Goal: Task Accomplishment & Management: Use online tool/utility

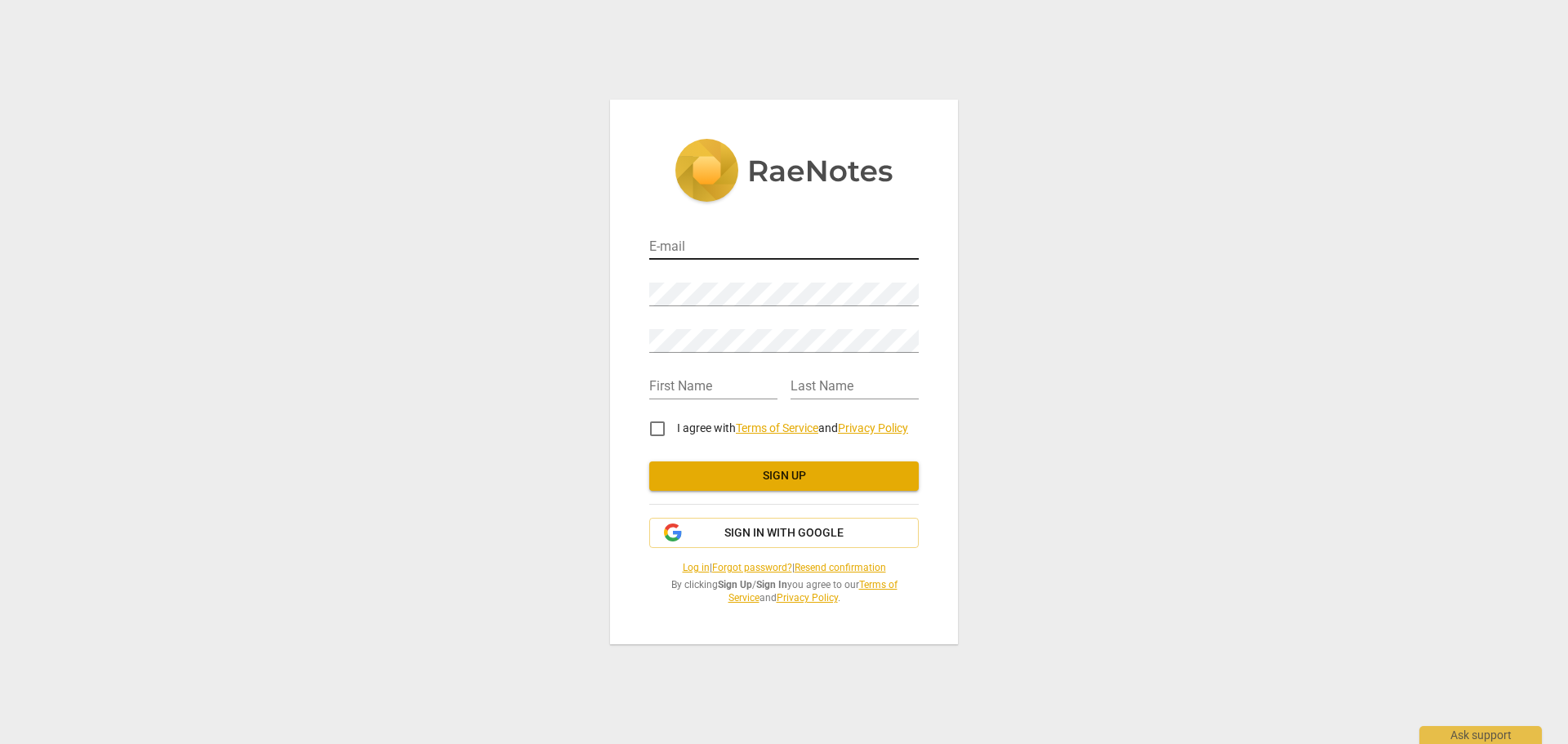
click at [693, 249] on input "email" at bounding box center [784, 248] width 270 height 24
type input "[EMAIL_ADDRESS][DOMAIN_NAME]"
type input "[PERSON_NAME]"
click at [814, 386] on input "text" at bounding box center [854, 387] width 128 height 24
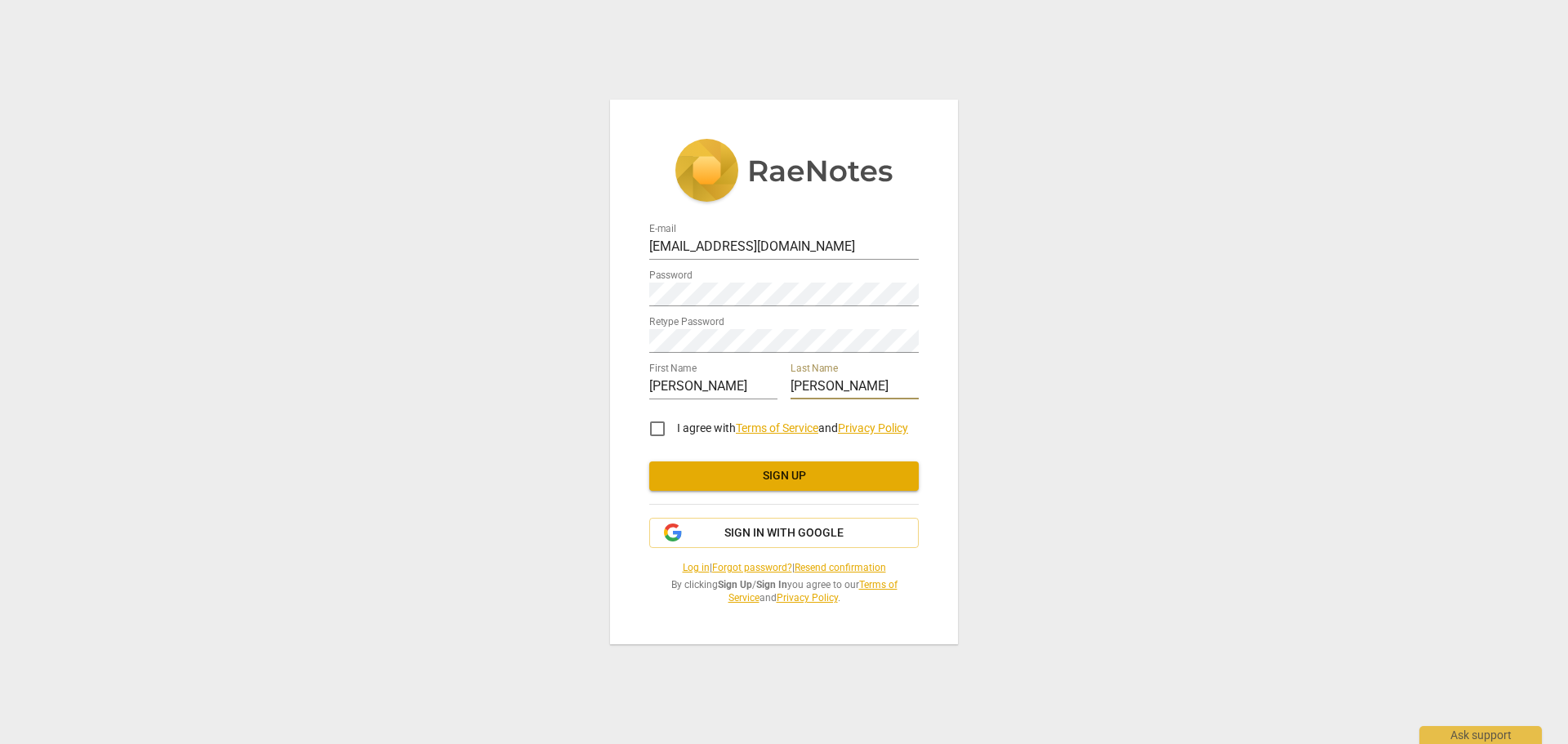
type input "[PERSON_NAME]"
click at [656, 431] on input "I agree with Terms of Service and Privacy Policy" at bounding box center [657, 429] width 39 height 39
checkbox input "true"
click at [714, 479] on span "Sign up" at bounding box center [784, 476] width 243 height 16
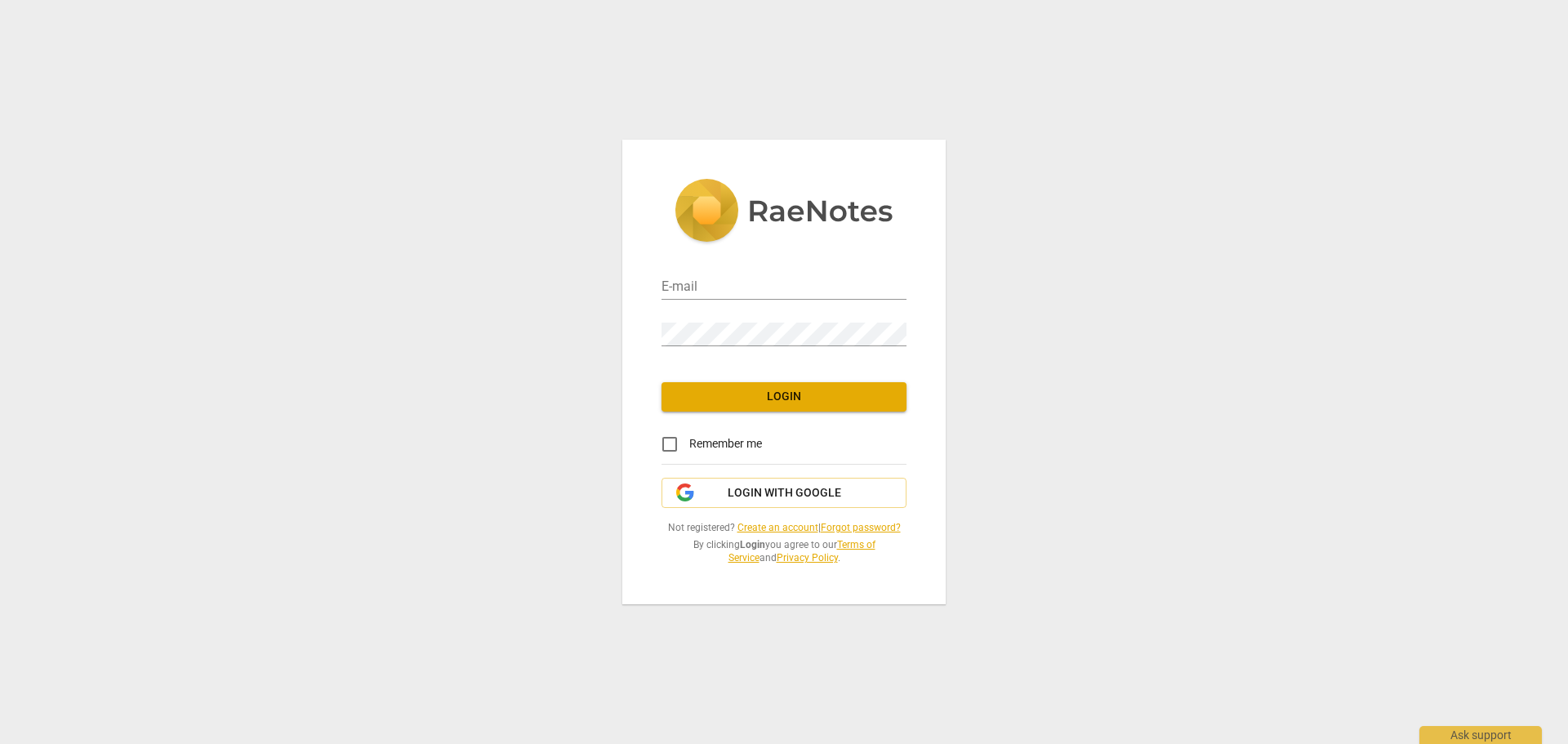
type input "[EMAIL_ADDRESS][DOMAIN_NAME]"
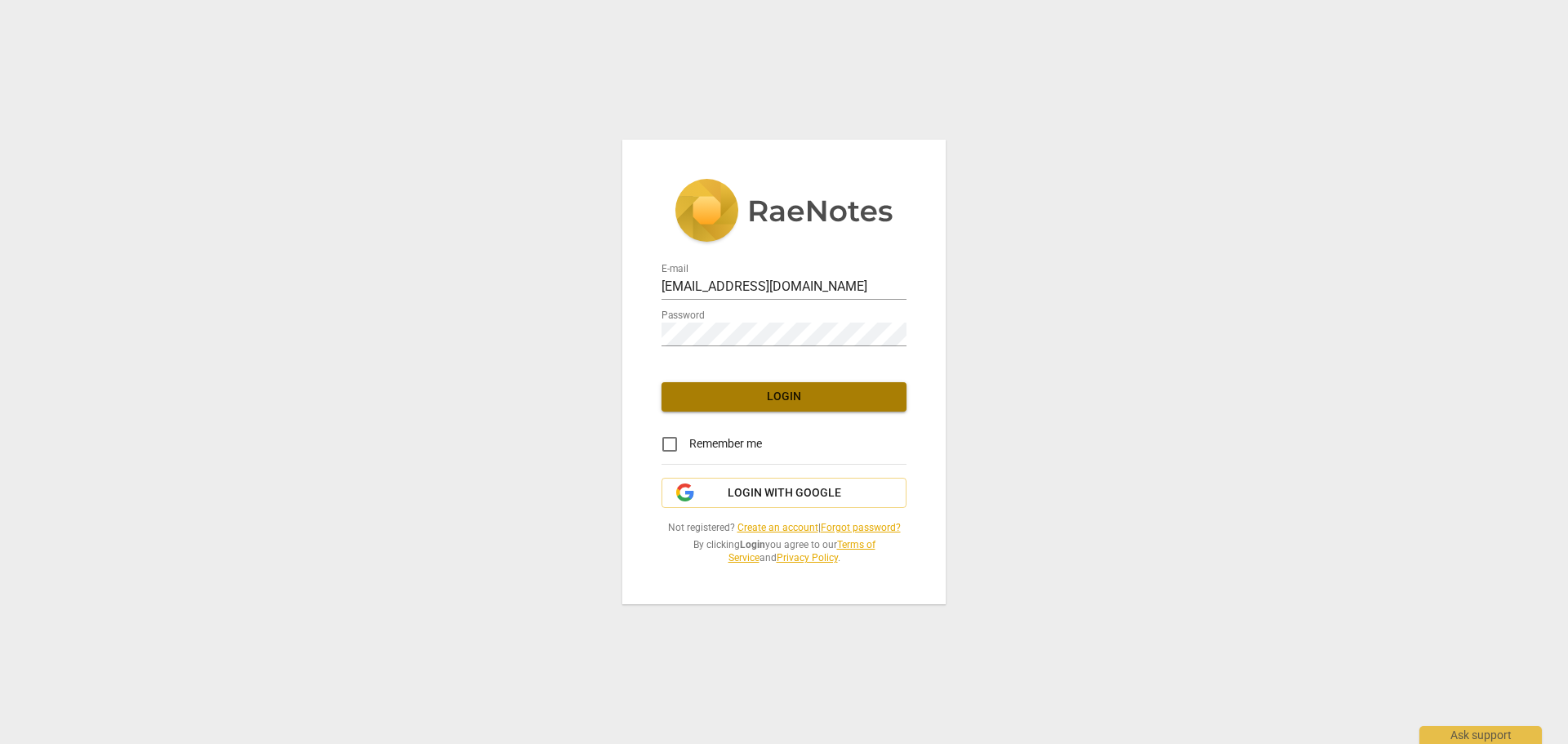
click at [858, 403] on span "Login" at bounding box center [784, 397] width 219 height 16
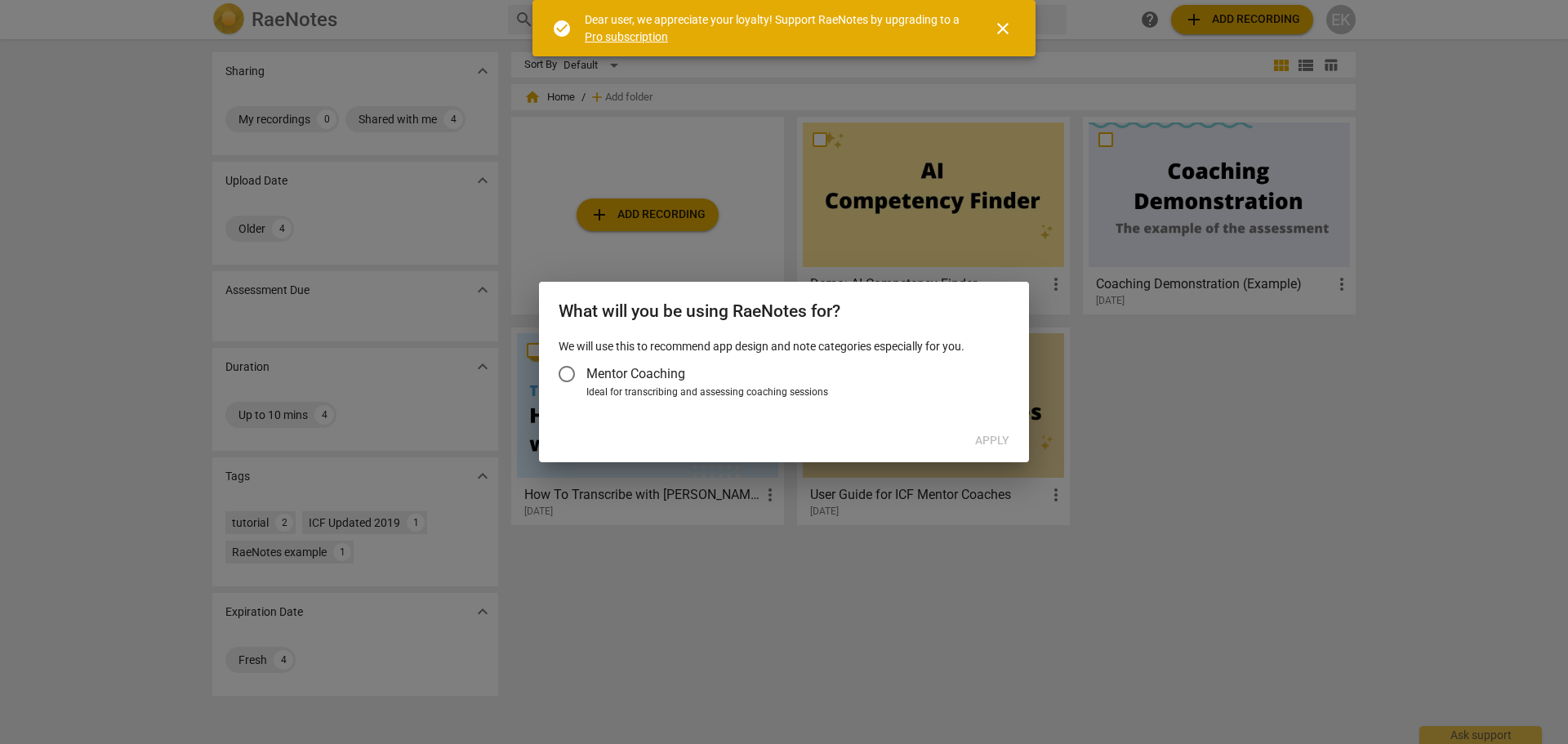
click at [1219, 406] on div at bounding box center [784, 372] width 1568 height 744
click at [567, 370] on input "Mentor Coaching" at bounding box center [567, 374] width 39 height 39
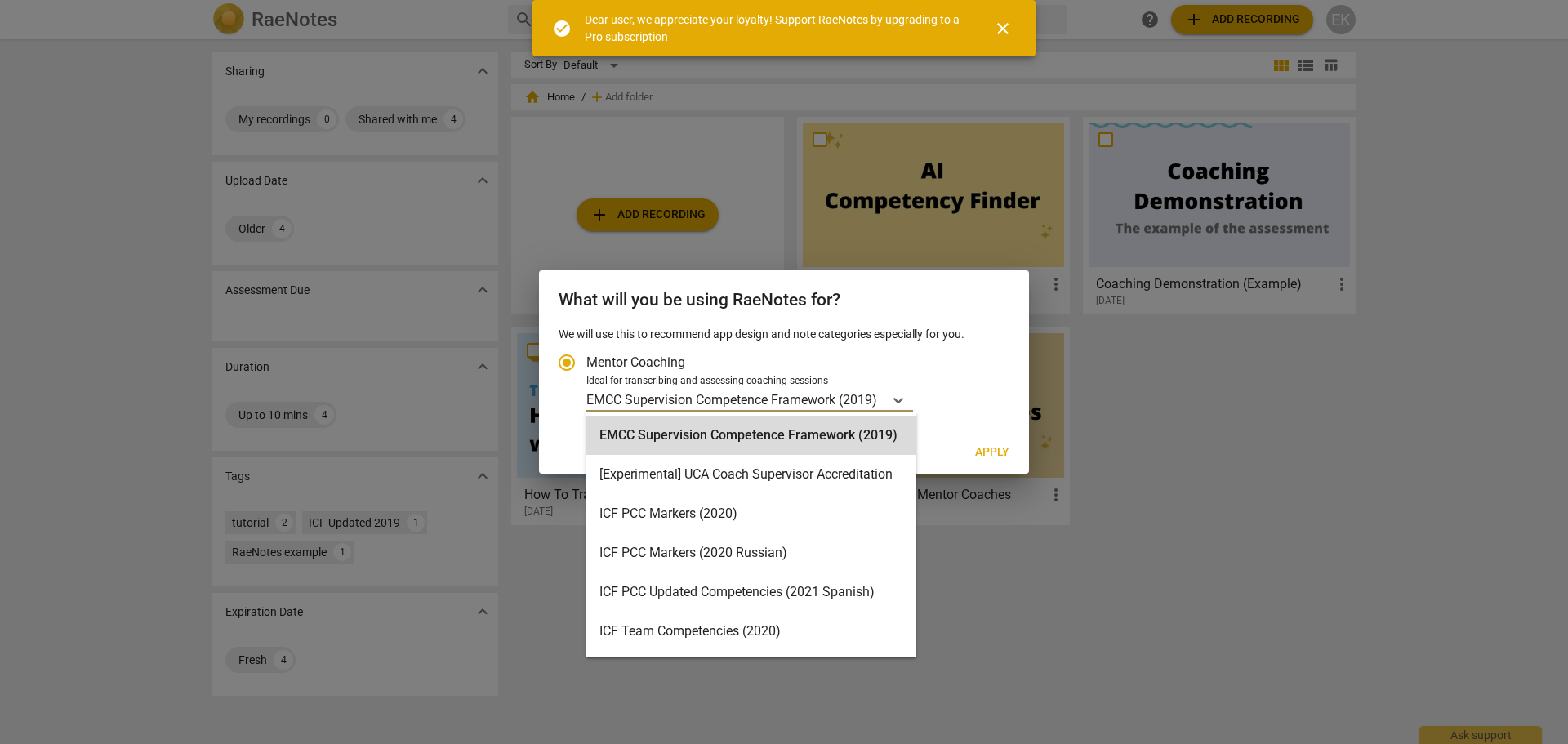
click at [881, 398] on div "EMCC Supervision Competence Framework (2019)" at bounding box center [735, 400] width 297 height 24
click at [0, 0] on input "Ideal for transcribing and assessing coaching sessions 16 results available. Us…" at bounding box center [0, 0] width 0 height 0
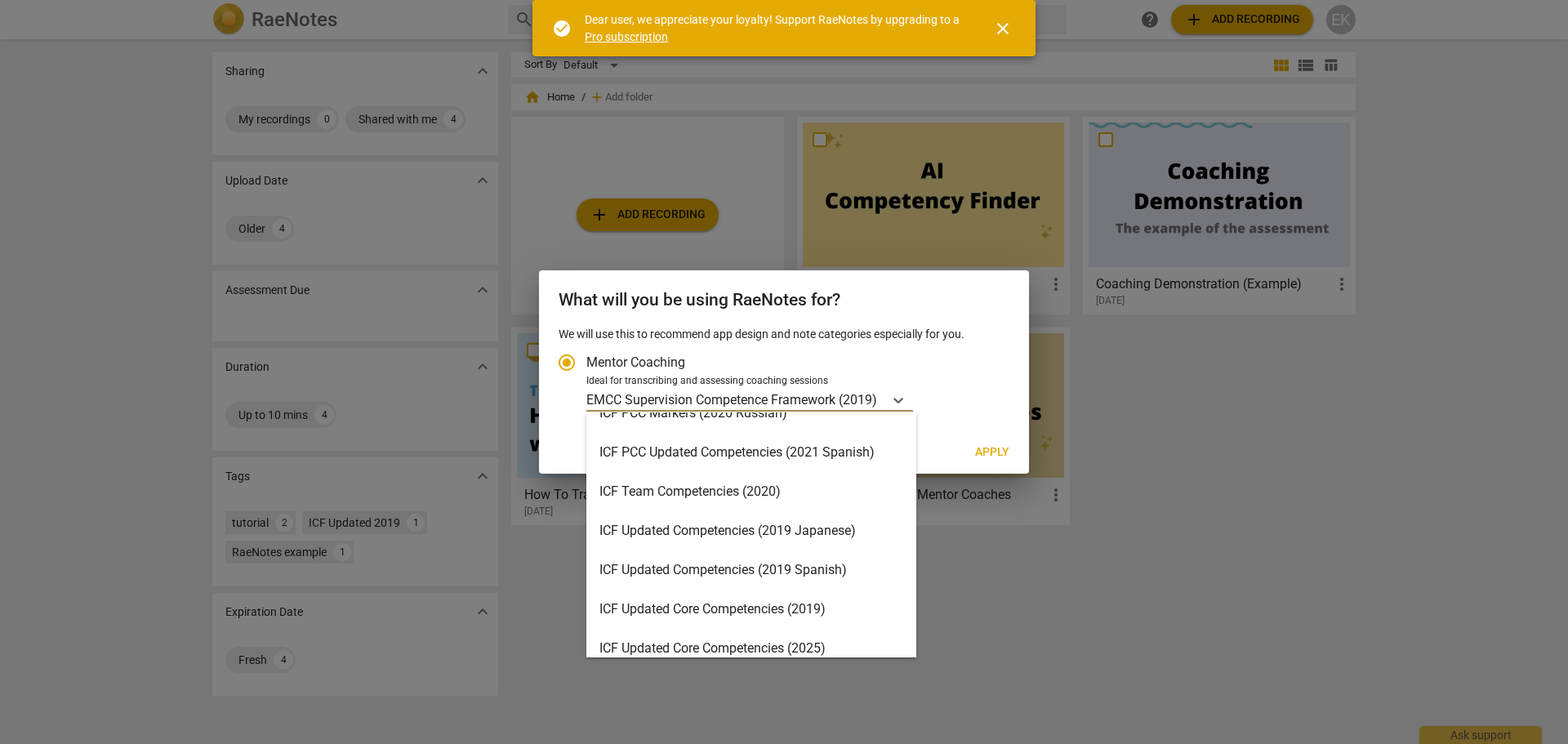
scroll to position [164, 0]
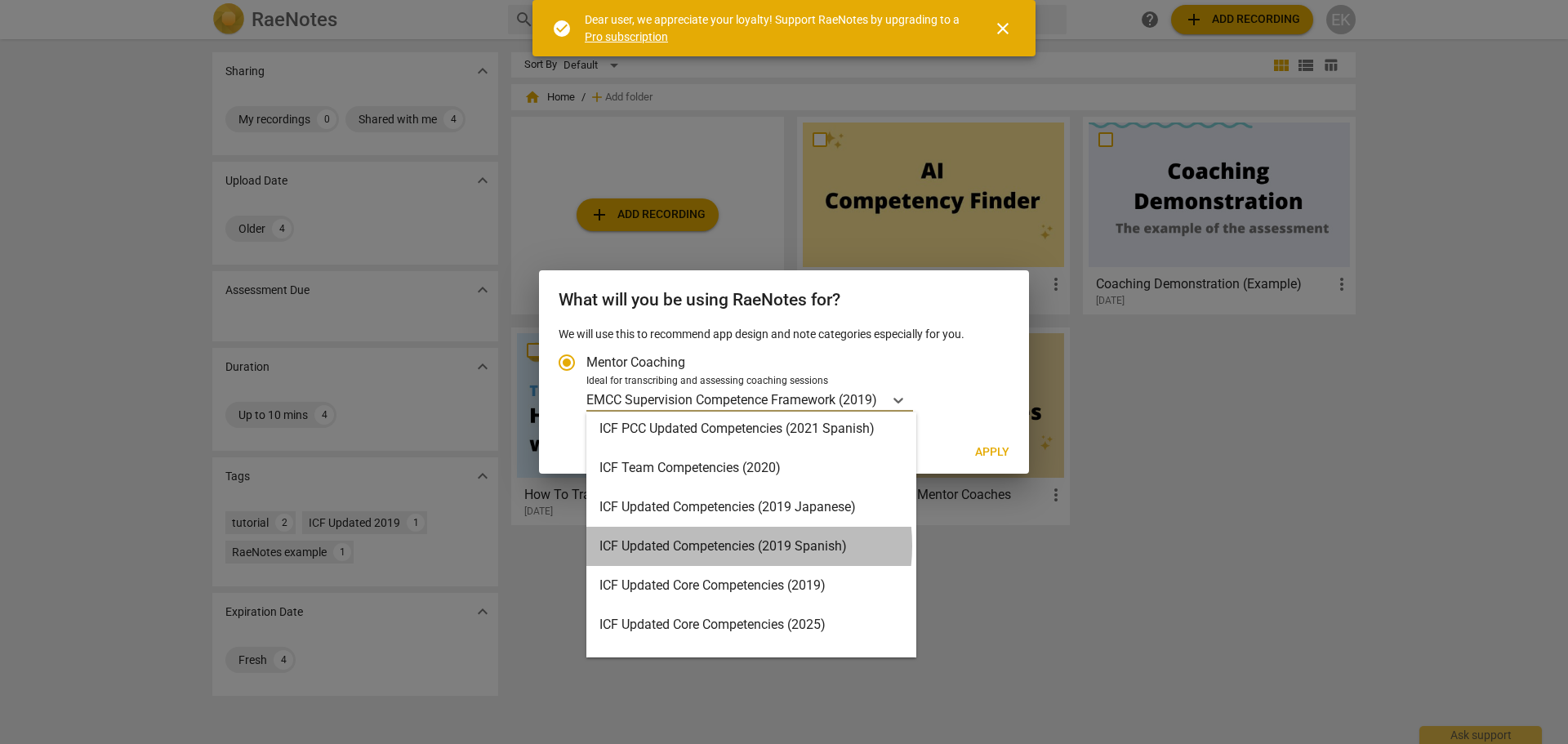
click at [723, 546] on div "ICF Updated Competencies (2019 Spanish)" at bounding box center [751, 547] width 330 height 39
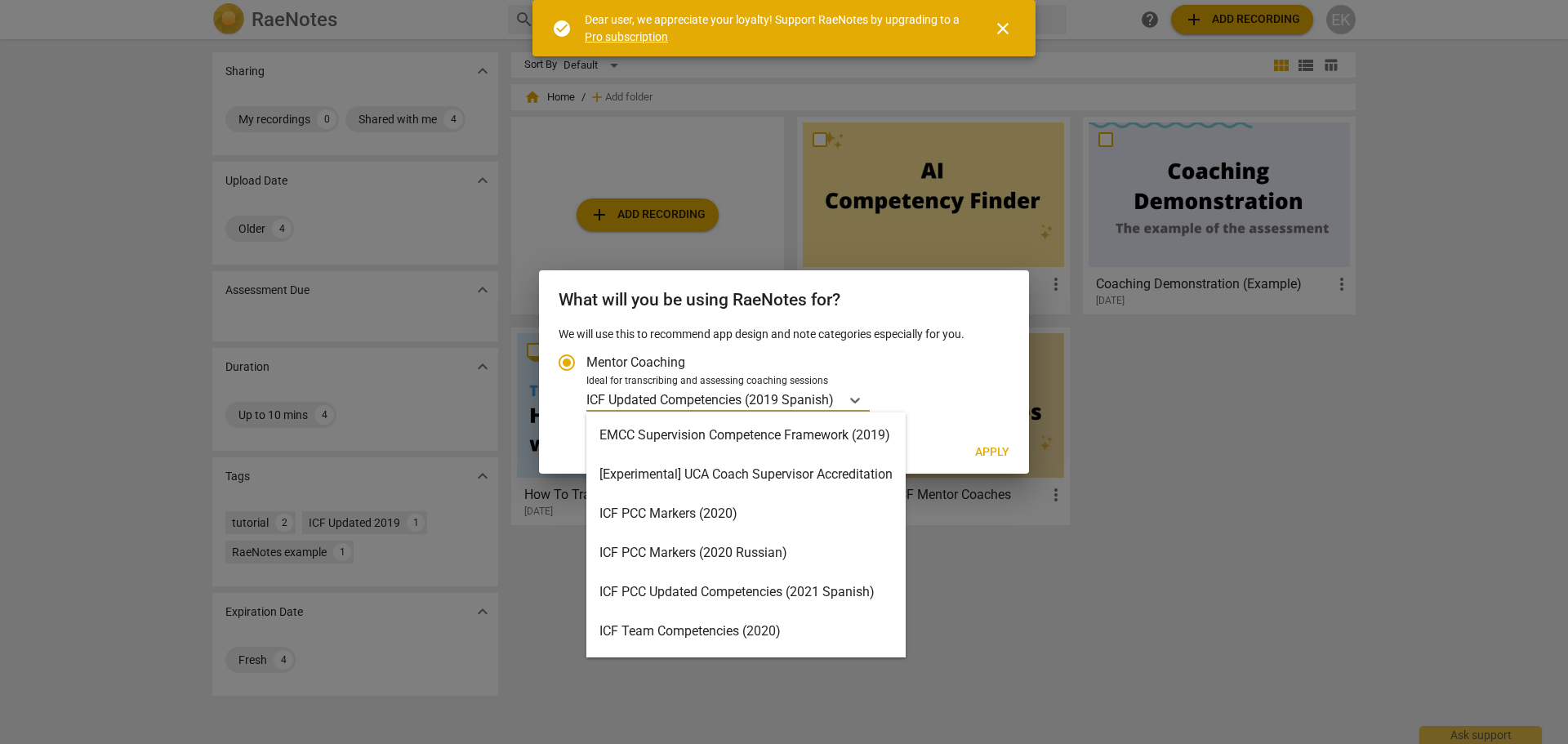
click at [824, 400] on p "ICF Updated Competencies (2019 Spanish)" at bounding box center [710, 400] width 248 height 19
click at [0, 0] on input "Ideal for transcribing and assessing coaching sessions option ICF Updated Compe…" at bounding box center [0, 0] width 0 height 0
click at [717, 442] on div "EMCC Supervision Competence Framework (2019)" at bounding box center [746, 435] width 319 height 39
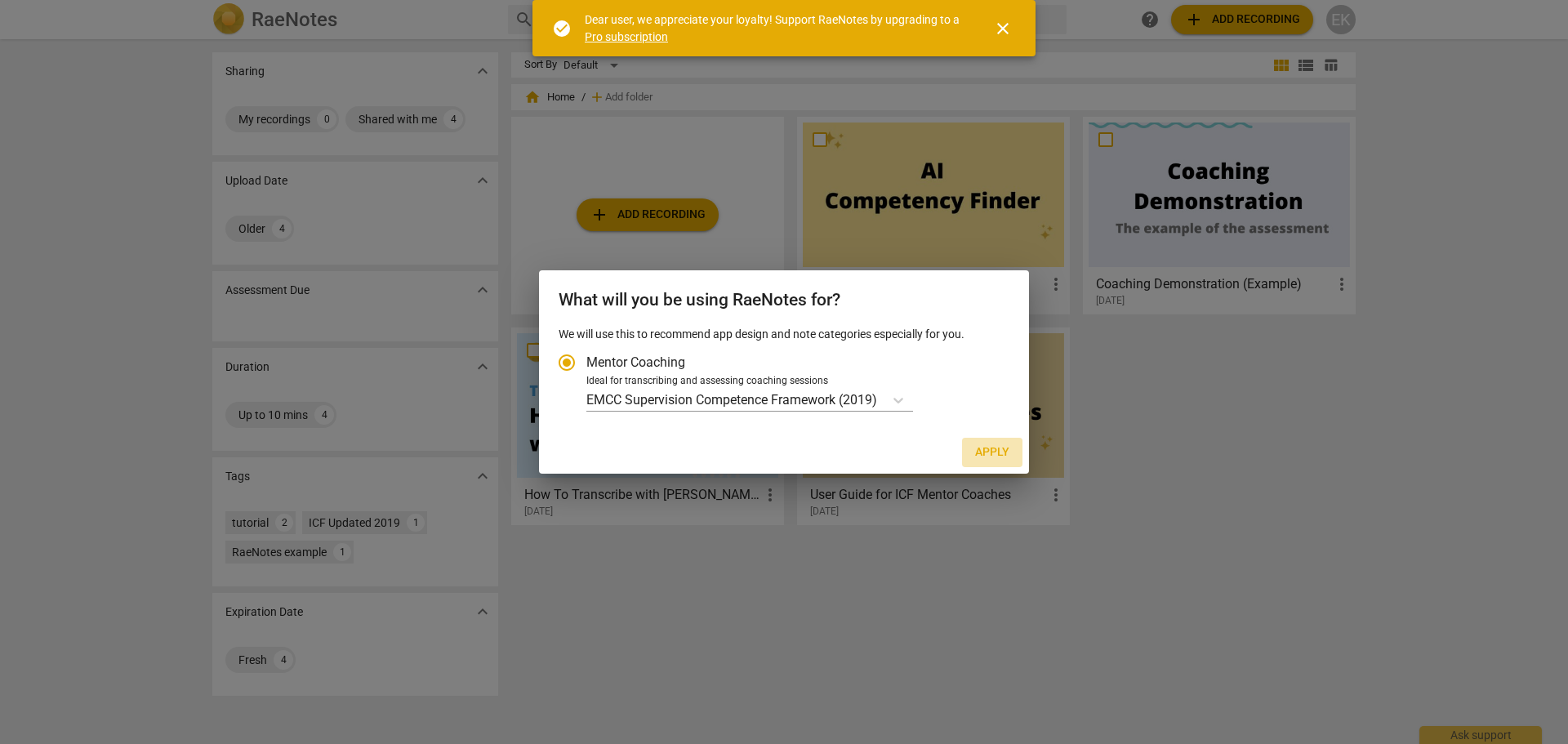
click at [993, 446] on span "Apply" at bounding box center [992, 452] width 34 height 16
radio input "false"
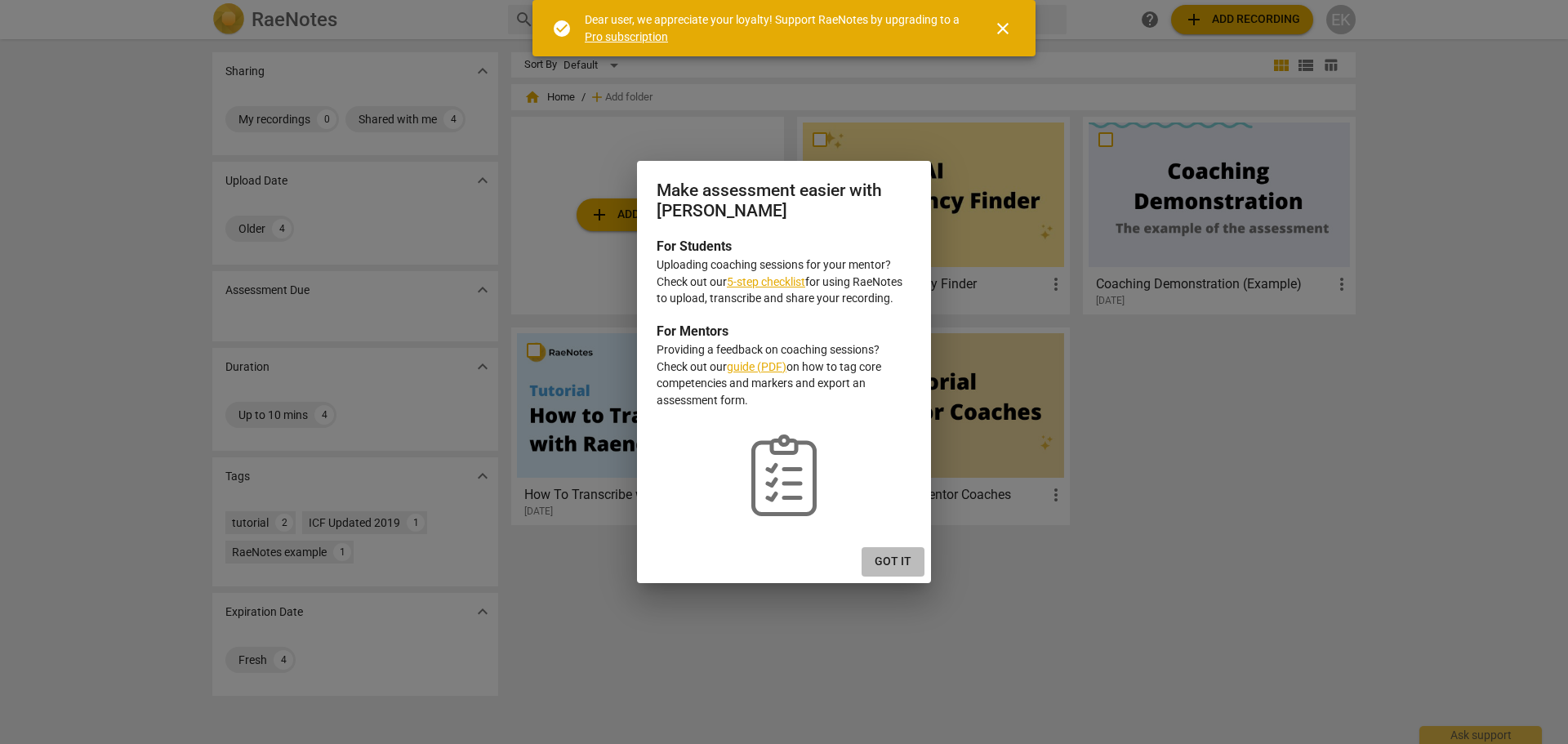
click at [893, 559] on span "Got it" at bounding box center [893, 562] width 37 height 16
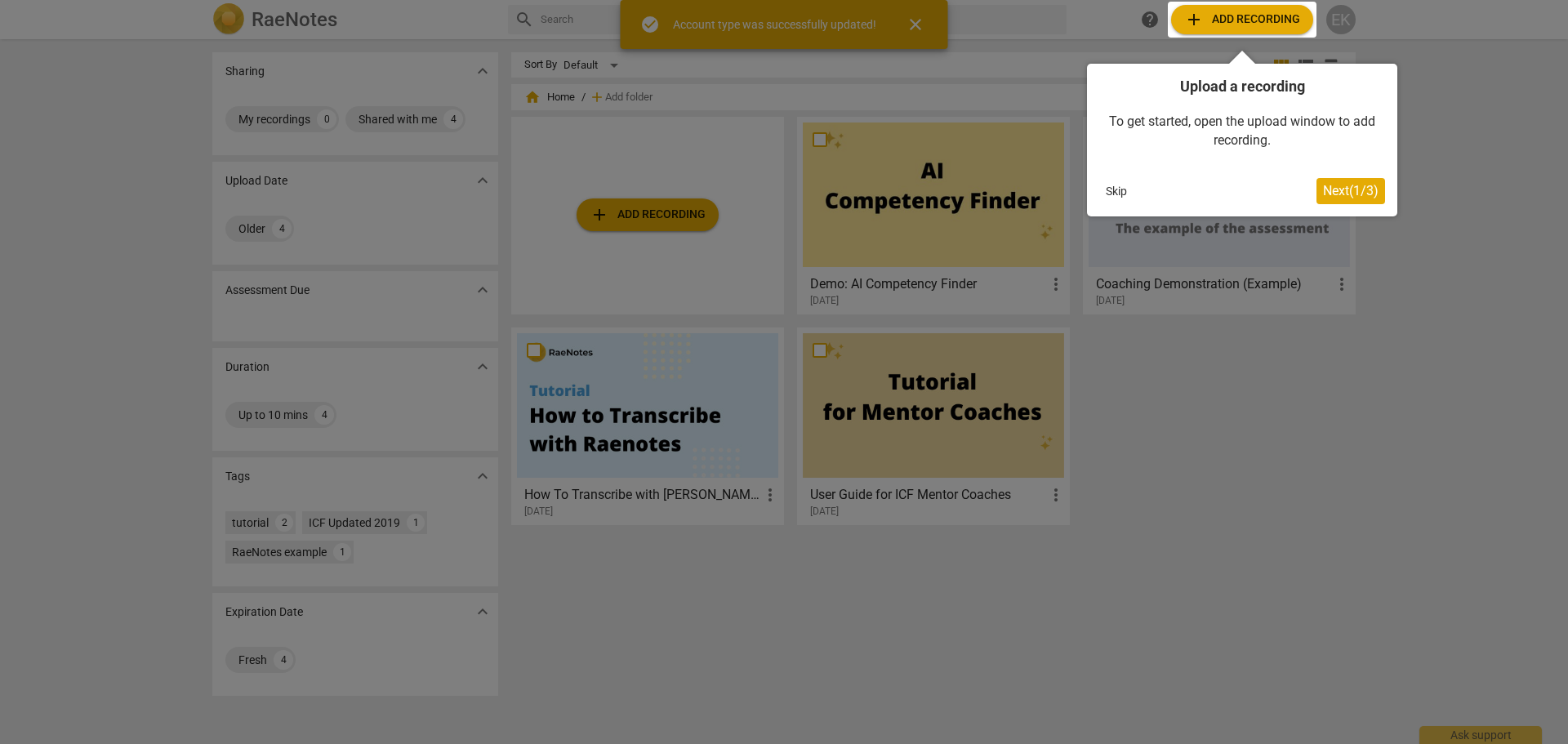
drag, startPoint x: 1113, startPoint y: 186, endPoint x: 1146, endPoint y: 259, distance: 80.1
click at [1114, 186] on button "Skip" at bounding box center [1116, 191] width 34 height 25
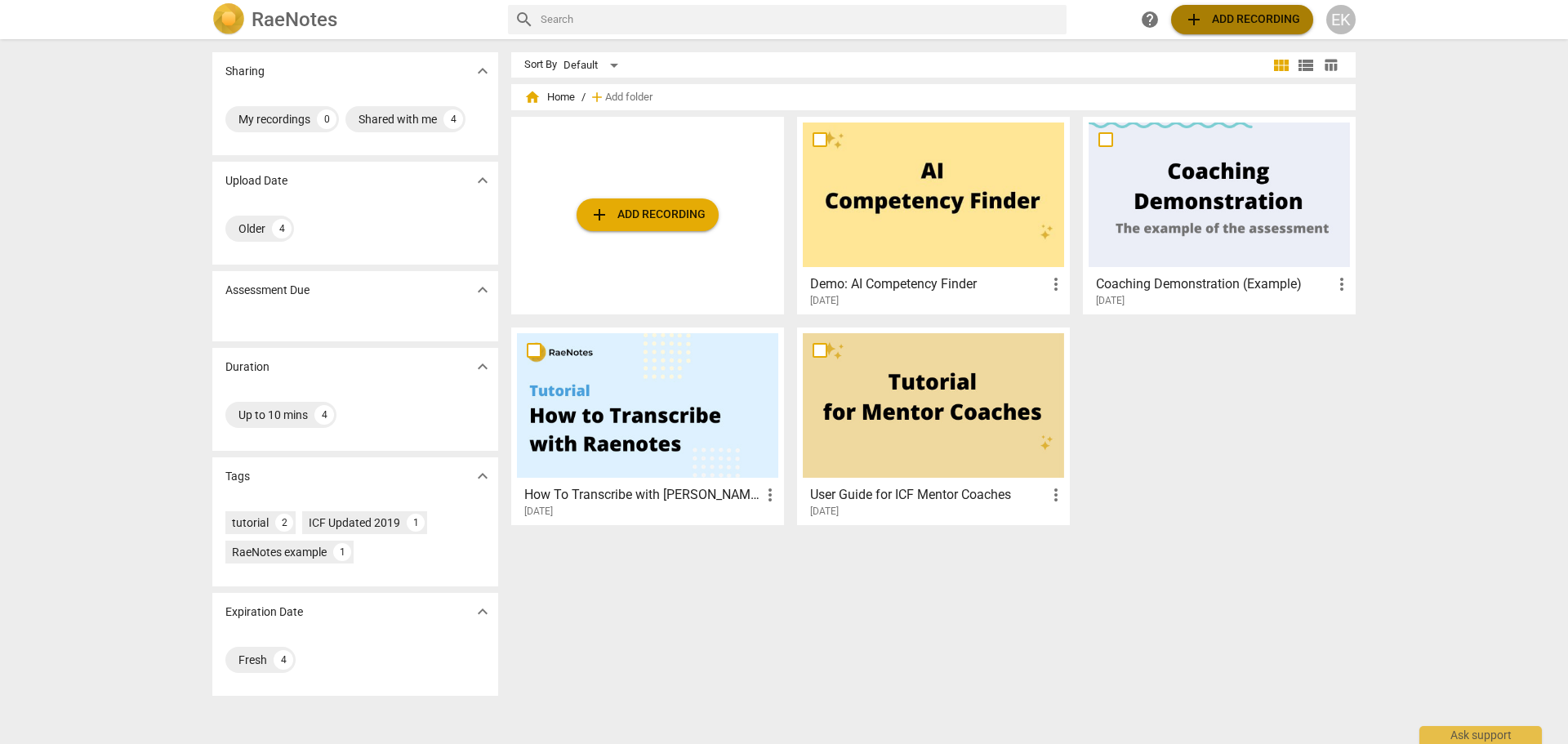
click at [1247, 16] on span "add Add recording" at bounding box center [1242, 19] width 116 height 19
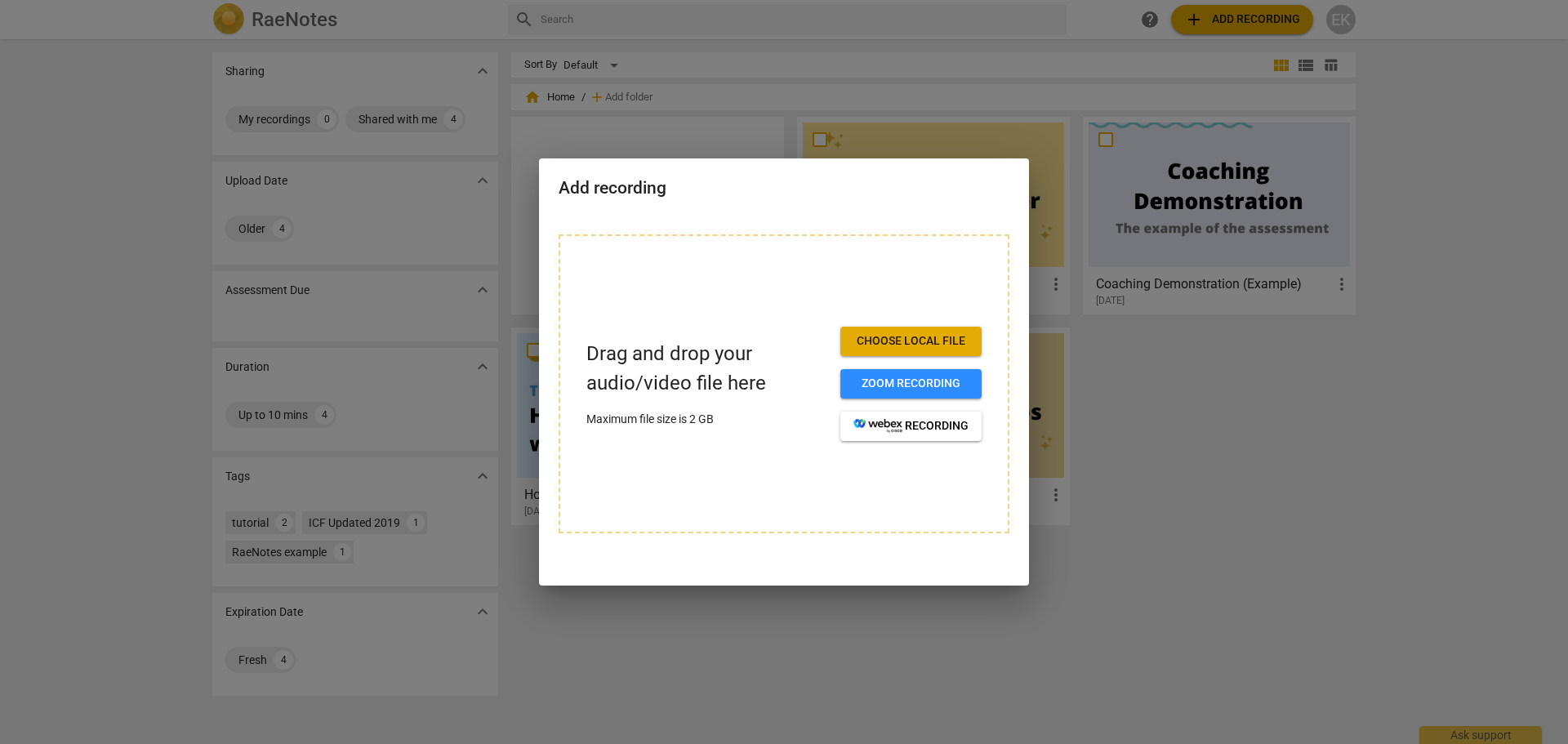
click at [654, 364] on p "Drag and drop your audio/video file here" at bounding box center [707, 368] width 241 height 58
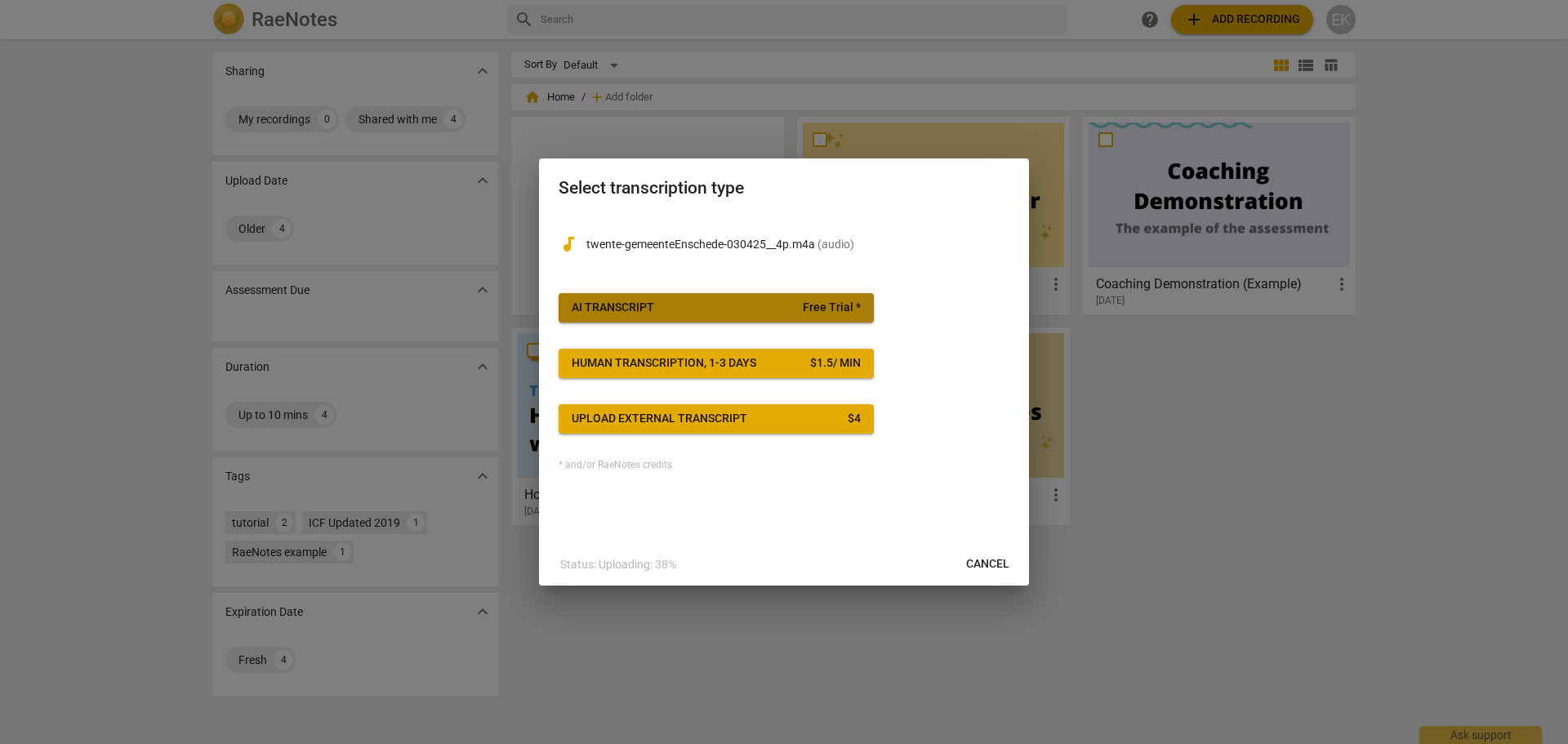
click at [615, 307] on div "AI Transcript" at bounding box center [613, 308] width 82 height 16
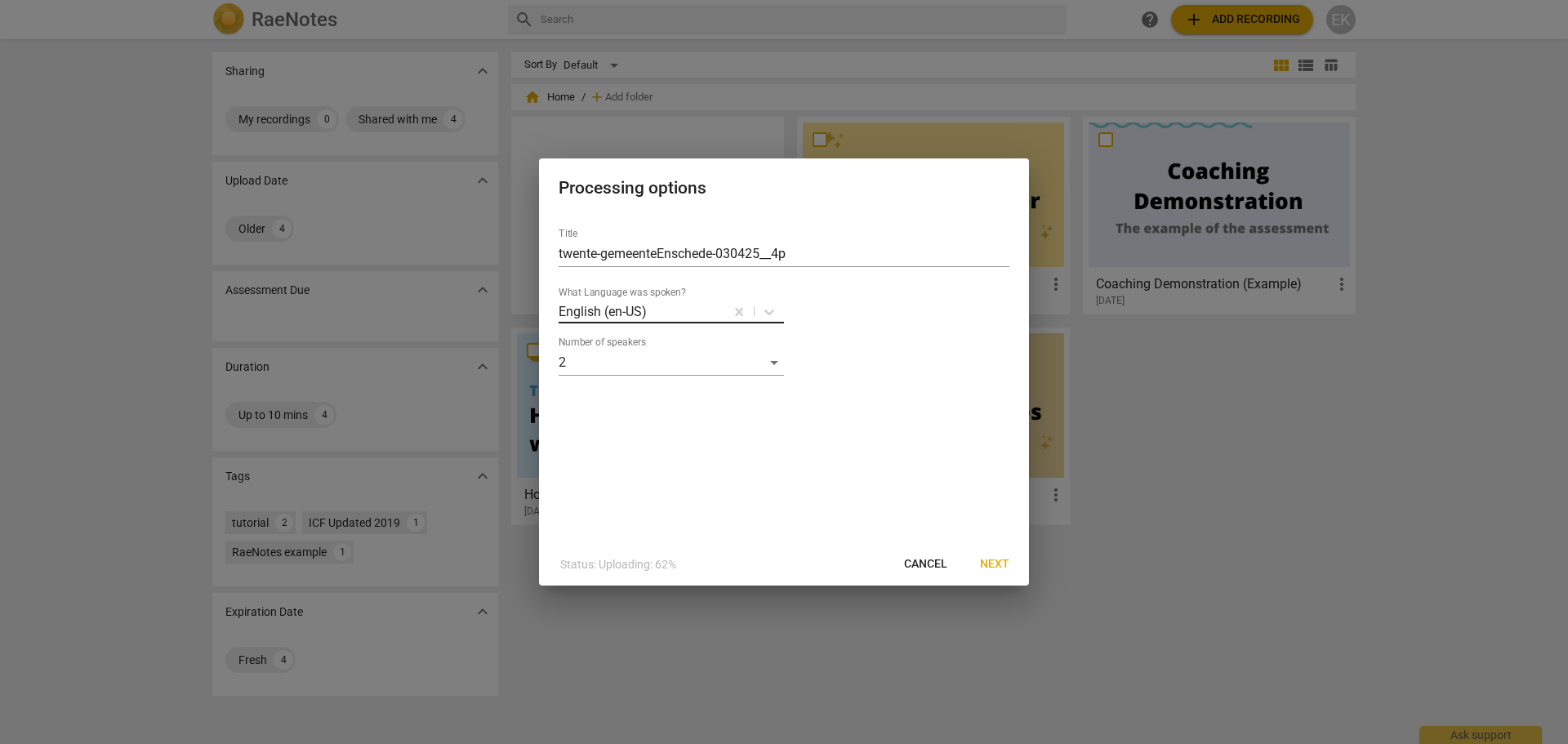
click at [592, 304] on p "English (en-US)" at bounding box center [603, 311] width 88 height 19
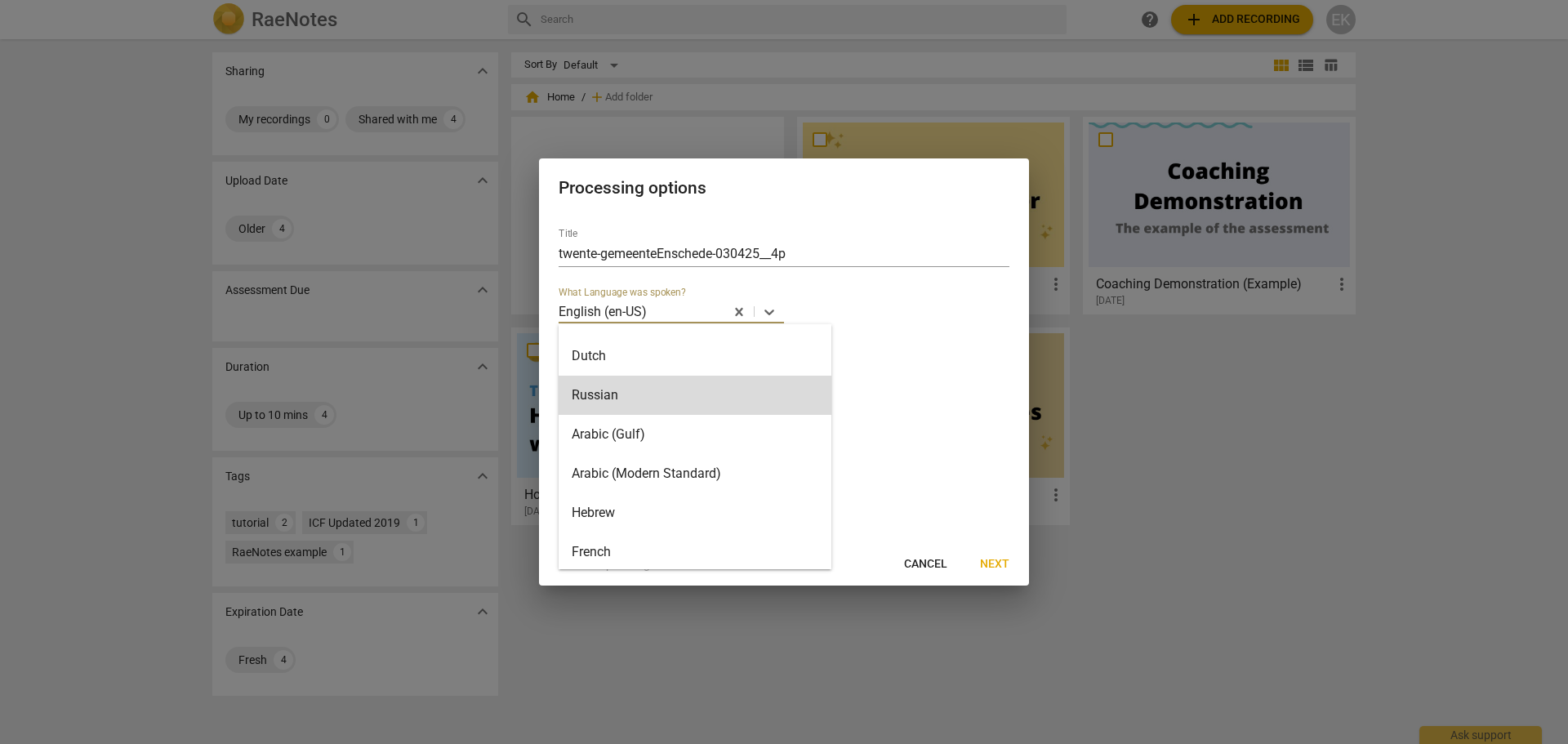
scroll to position [326, 0]
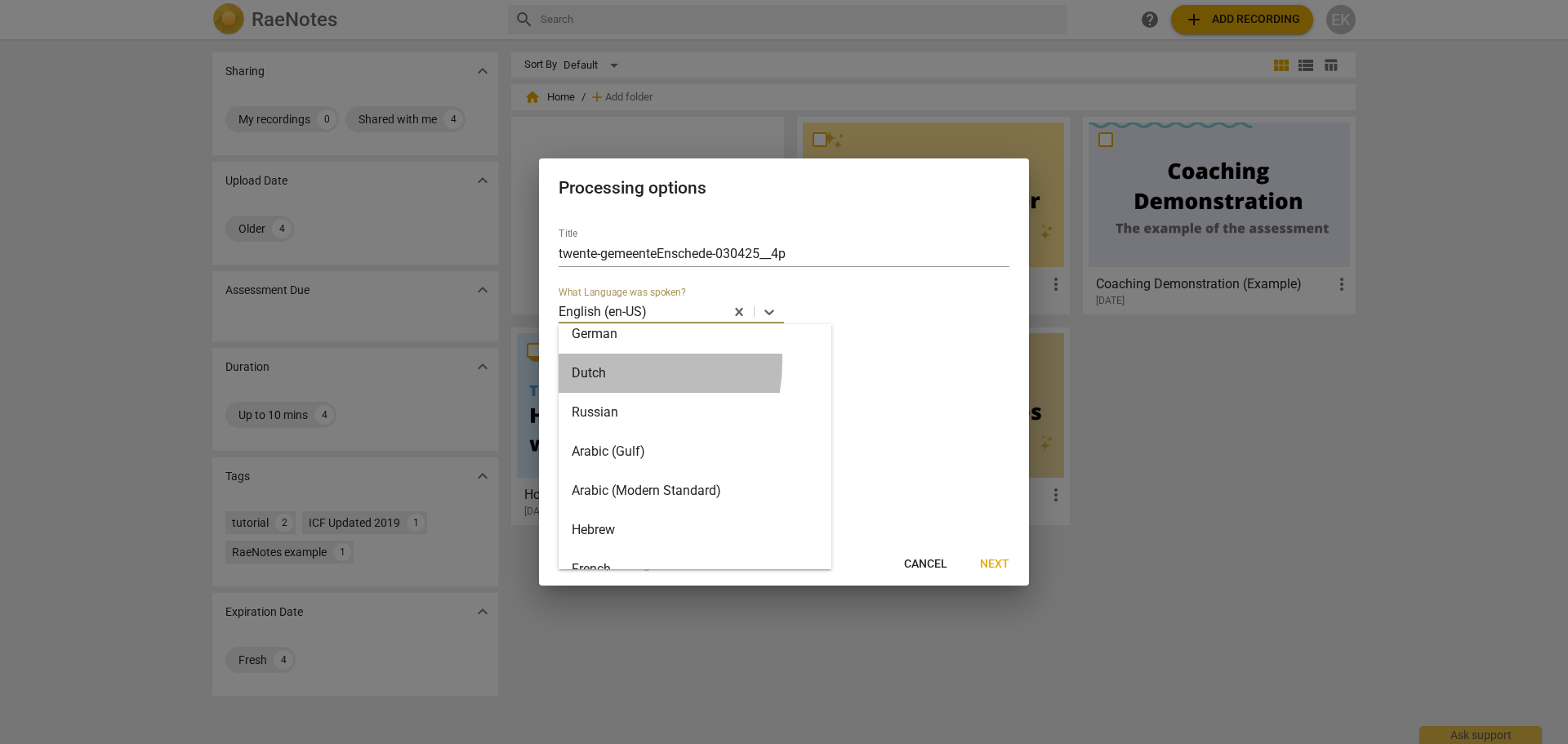
click at [605, 362] on div "Dutch" at bounding box center [695, 373] width 273 height 39
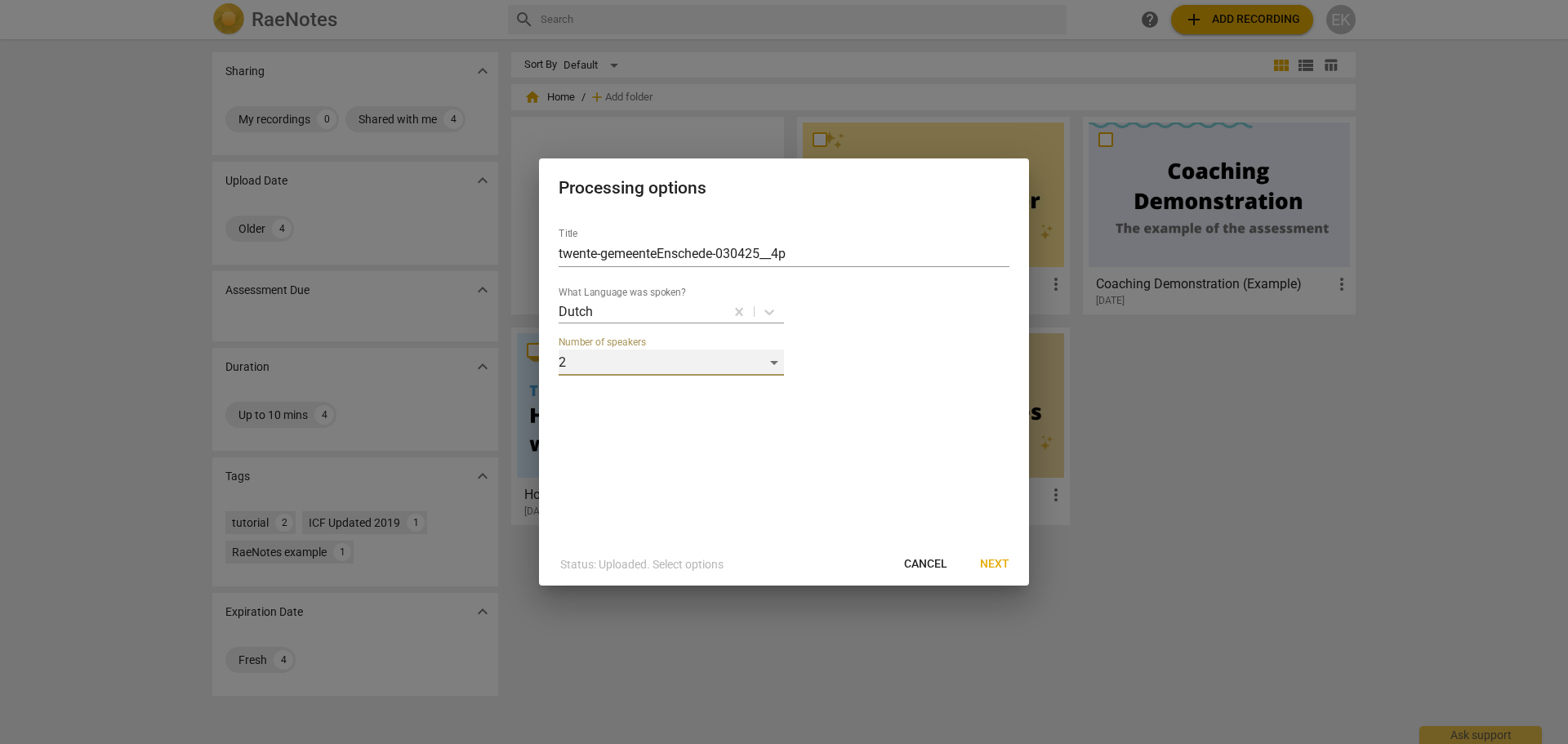
click at [574, 362] on div "2" at bounding box center [671, 363] width 226 height 27
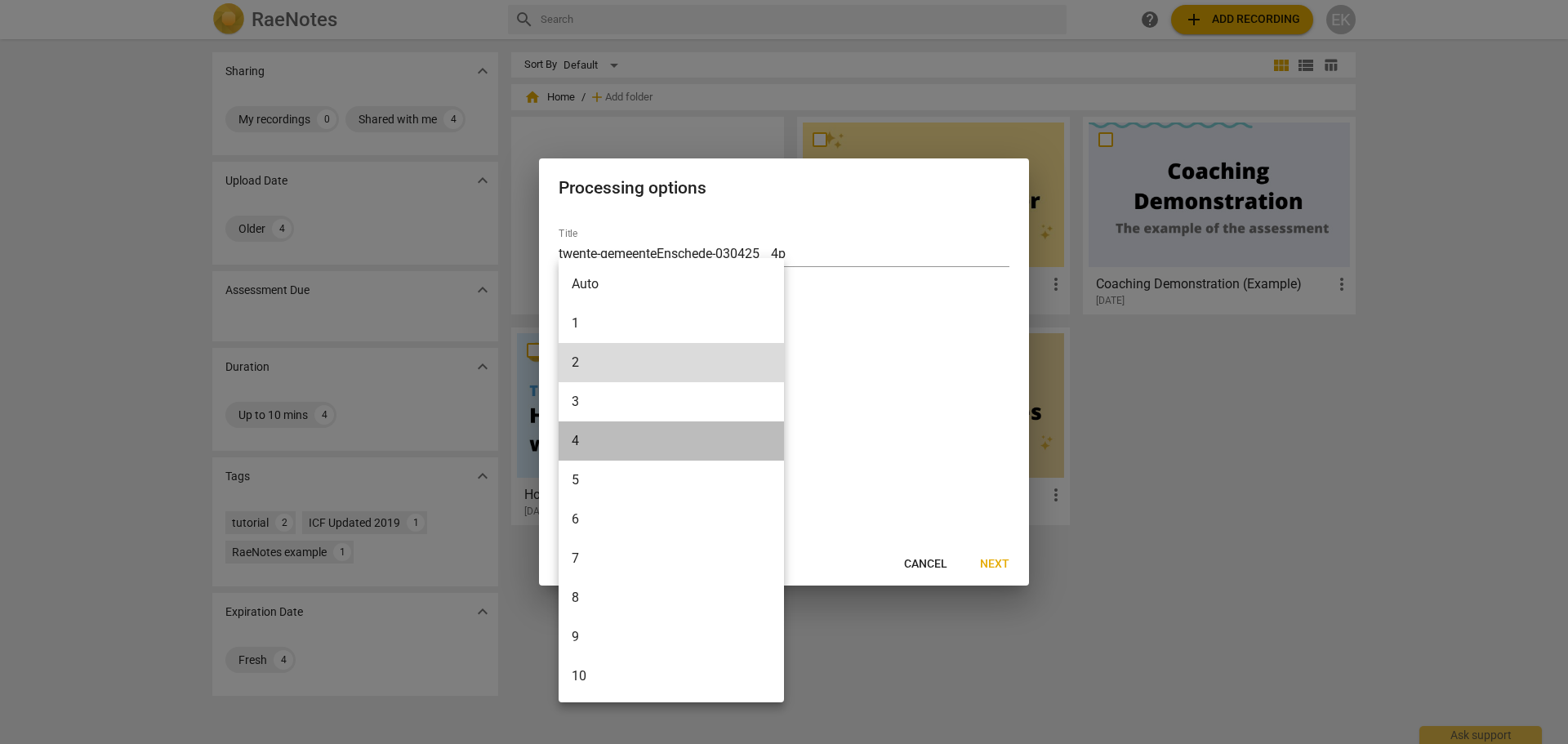
drag, startPoint x: 585, startPoint y: 448, endPoint x: 657, endPoint y: 472, distance: 75.9
click at [586, 448] on li "4" at bounding box center [671, 441] width 226 height 39
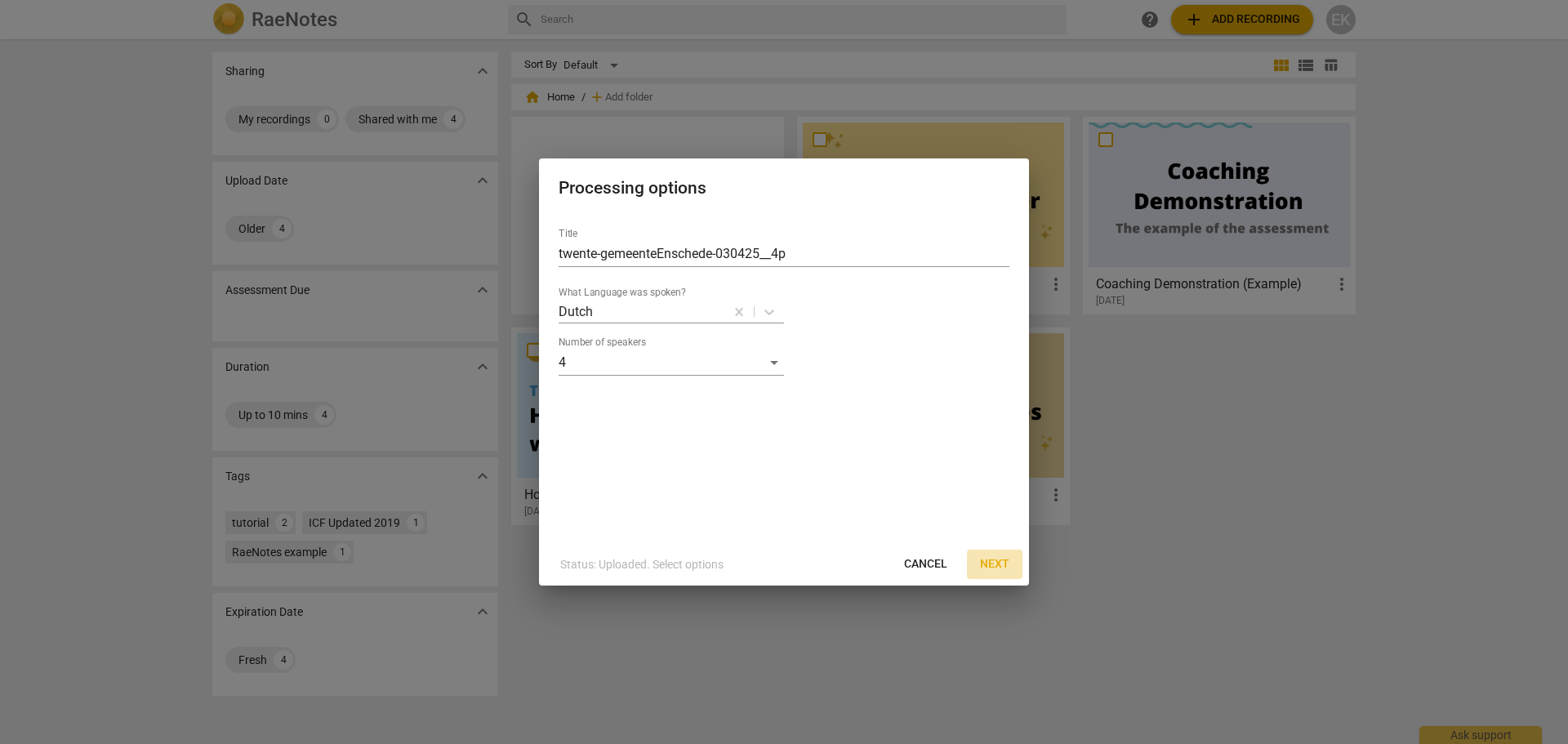
click at [996, 565] on span "Next" at bounding box center [994, 564] width 29 height 16
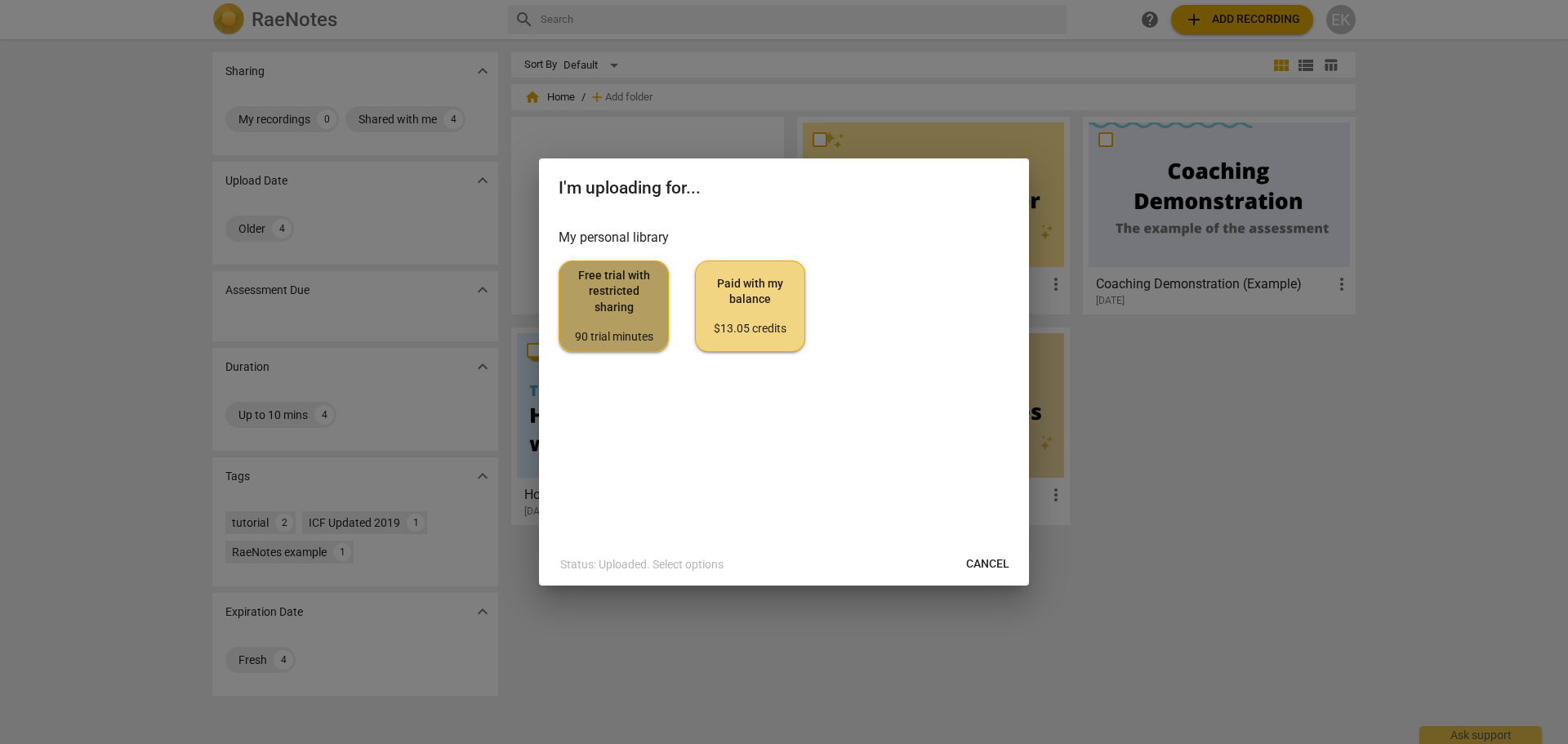
click at [585, 288] on span "Free trial with restricted sharing 90 trial minutes" at bounding box center [614, 306] width 82 height 77
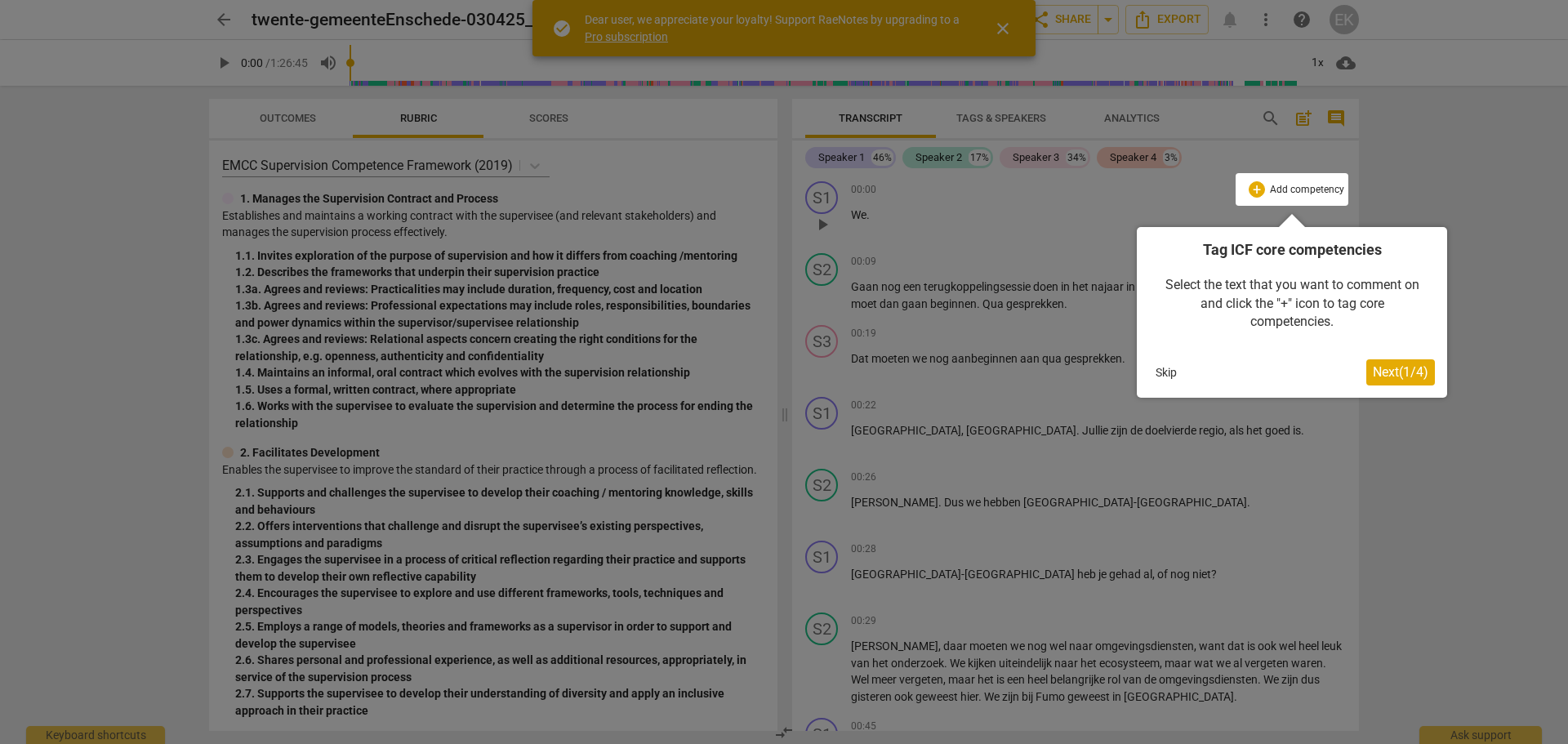
click at [1172, 367] on button "Skip" at bounding box center [1166, 372] width 34 height 25
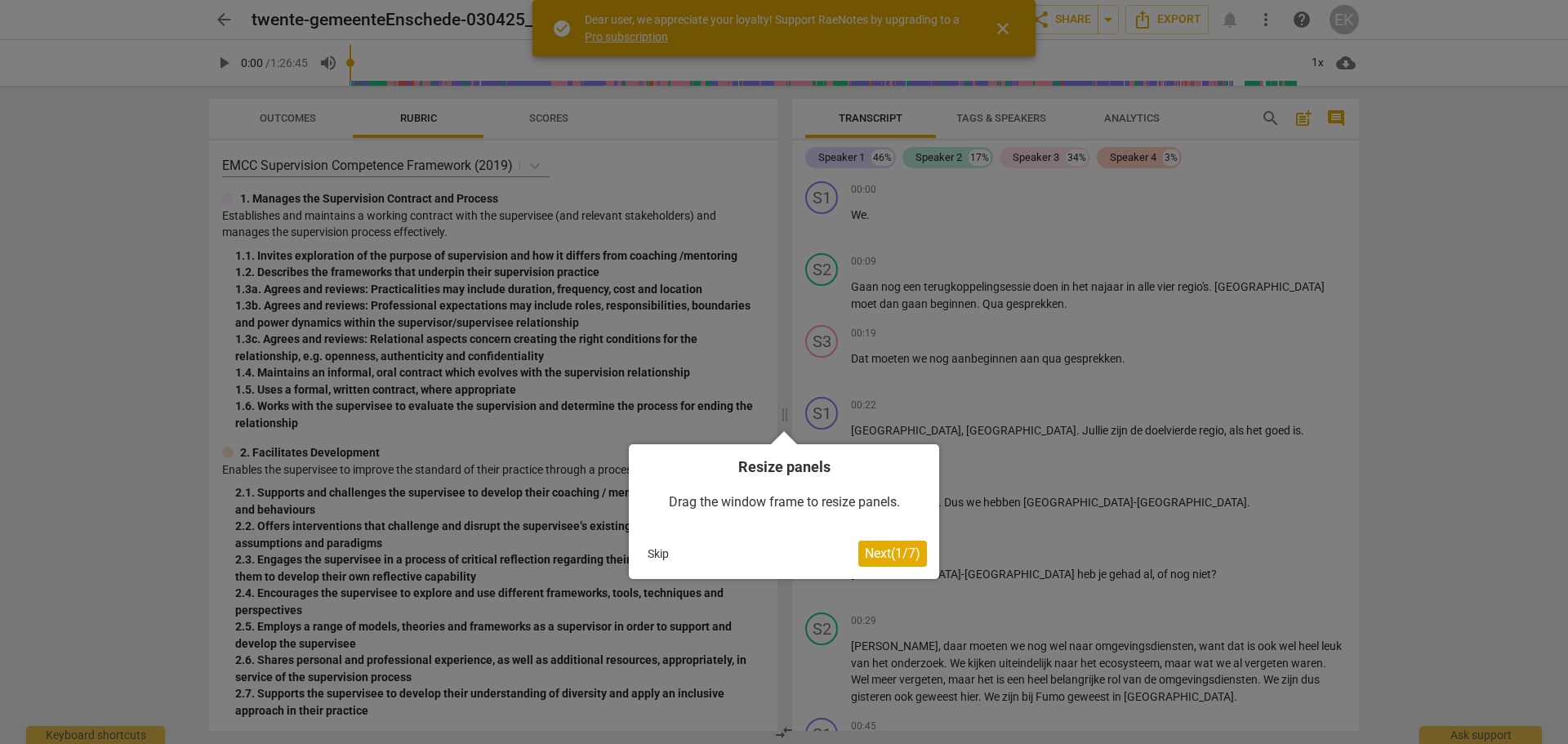
click at [653, 558] on button "Skip" at bounding box center [658, 554] width 34 height 25
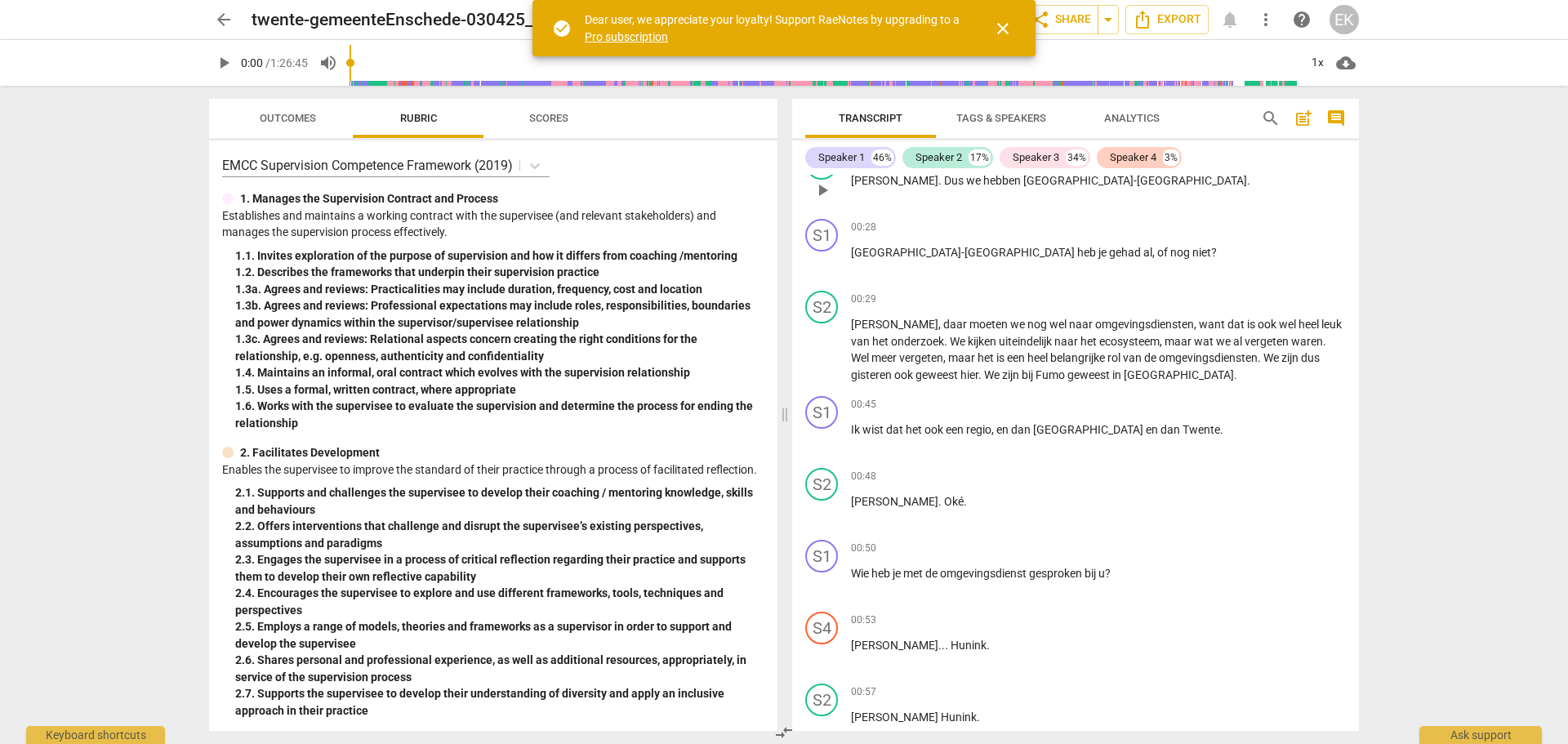
scroll to position [164, 0]
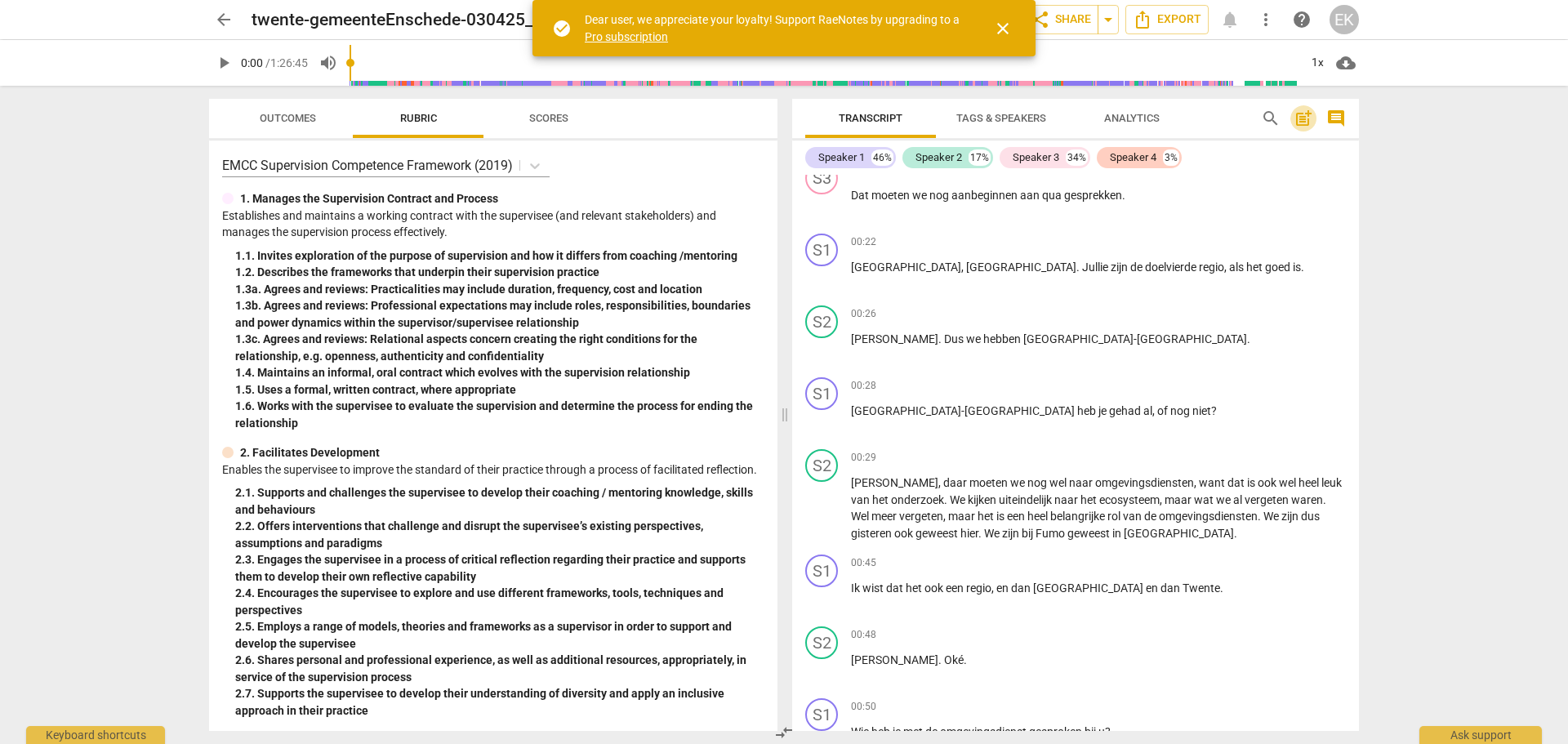
click at [1301, 117] on span "post_add" at bounding box center [1304, 119] width 19 height 19
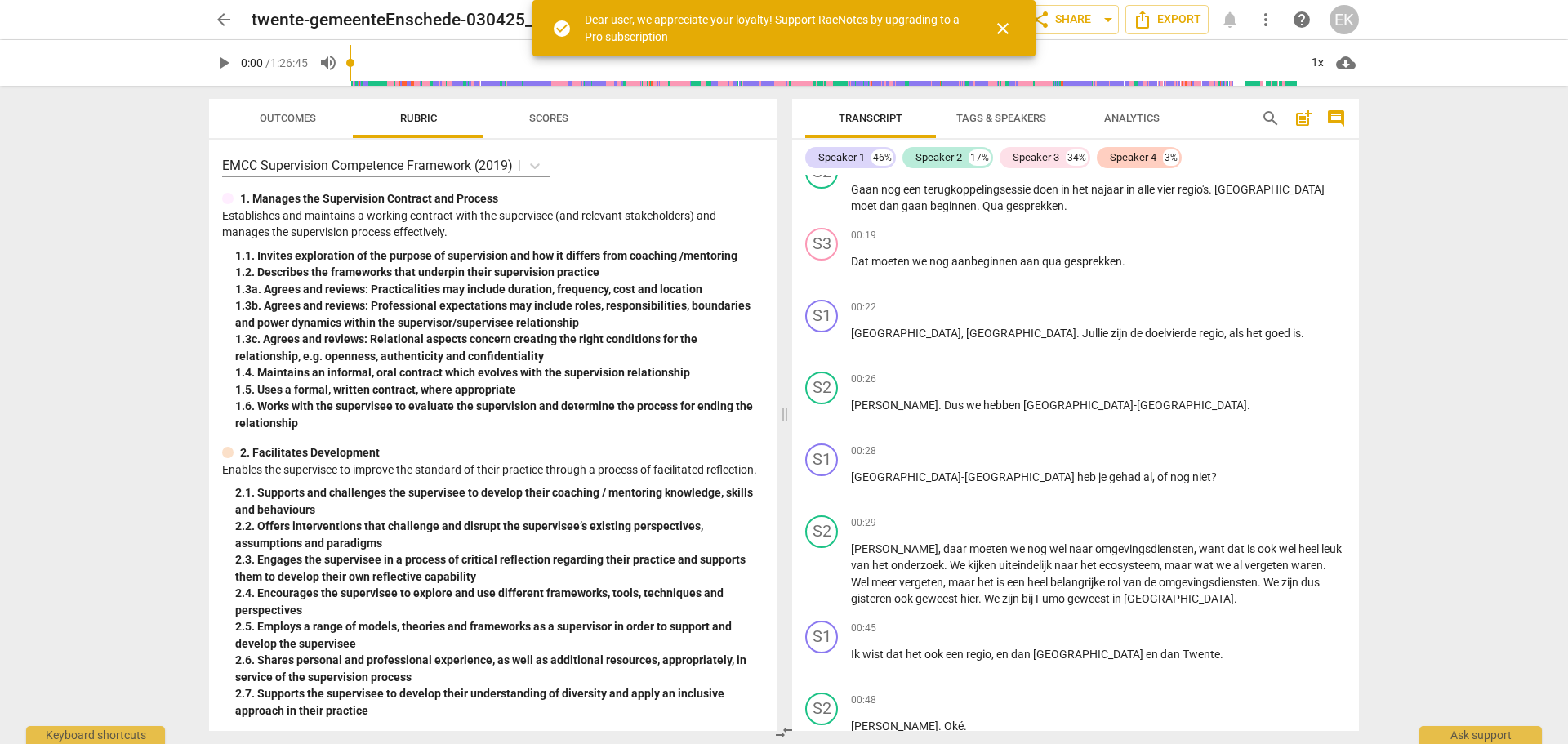
scroll to position [36, 0]
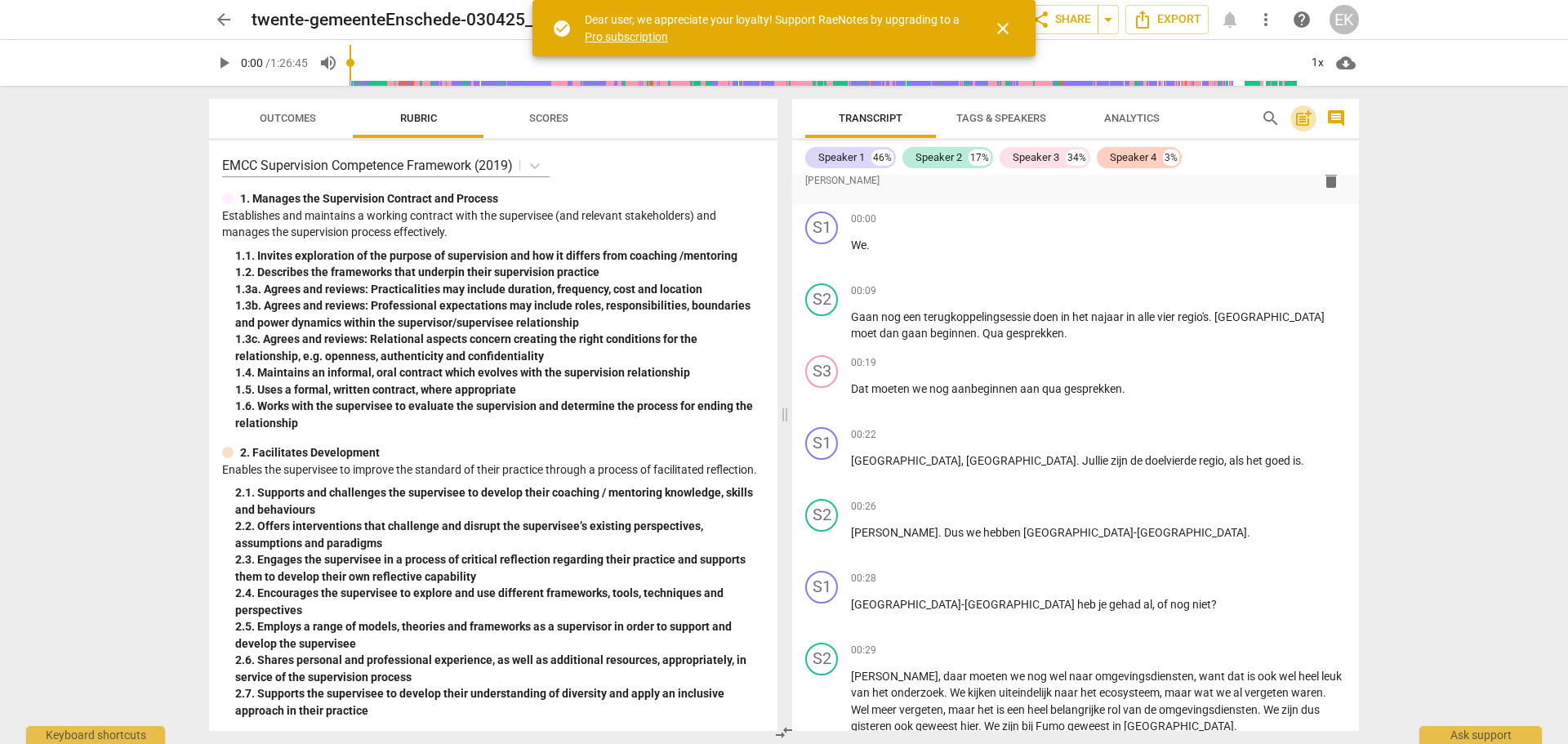
click at [1301, 117] on span "post_add" at bounding box center [1304, 119] width 19 height 19
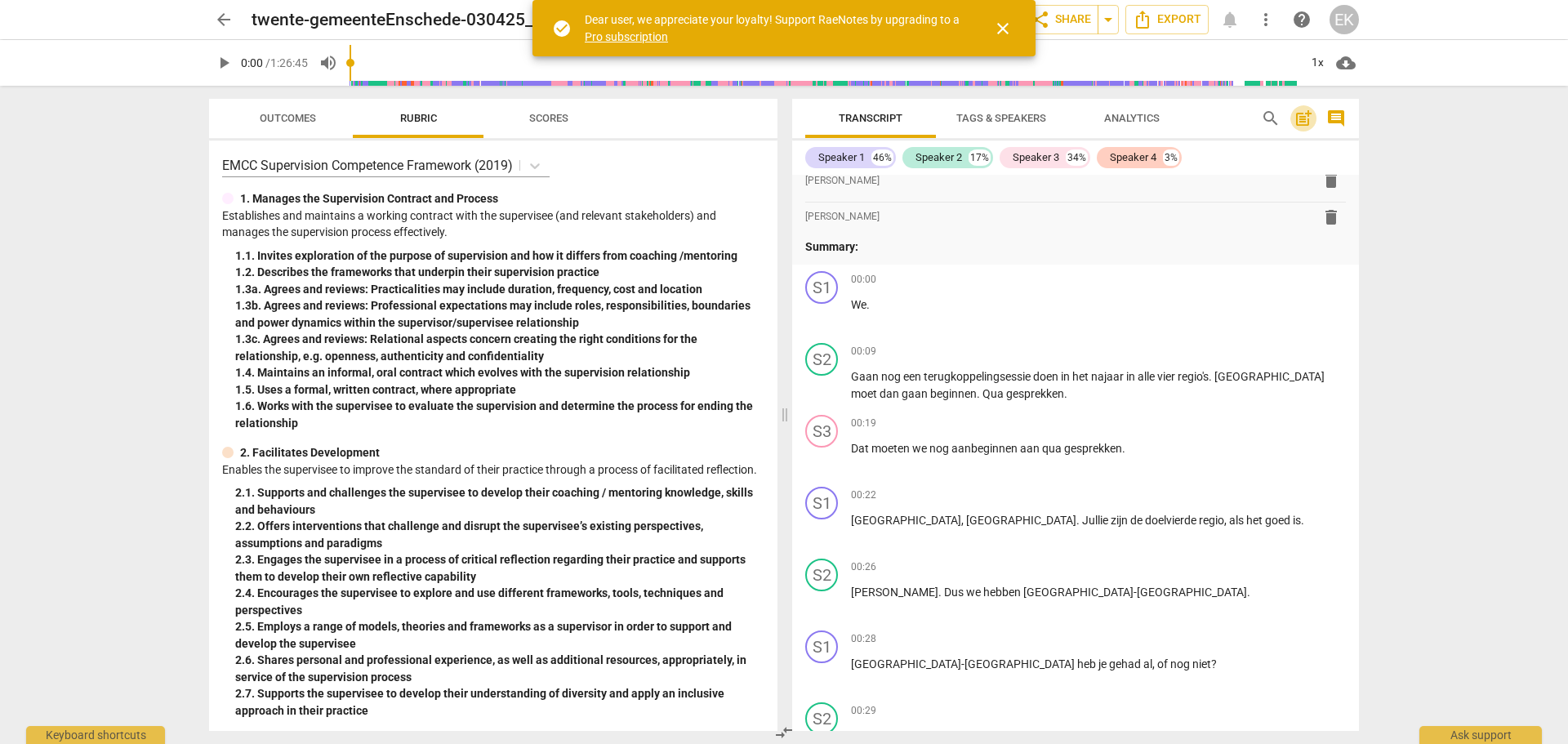
click at [1301, 117] on span "post_add" at bounding box center [1304, 119] width 19 height 19
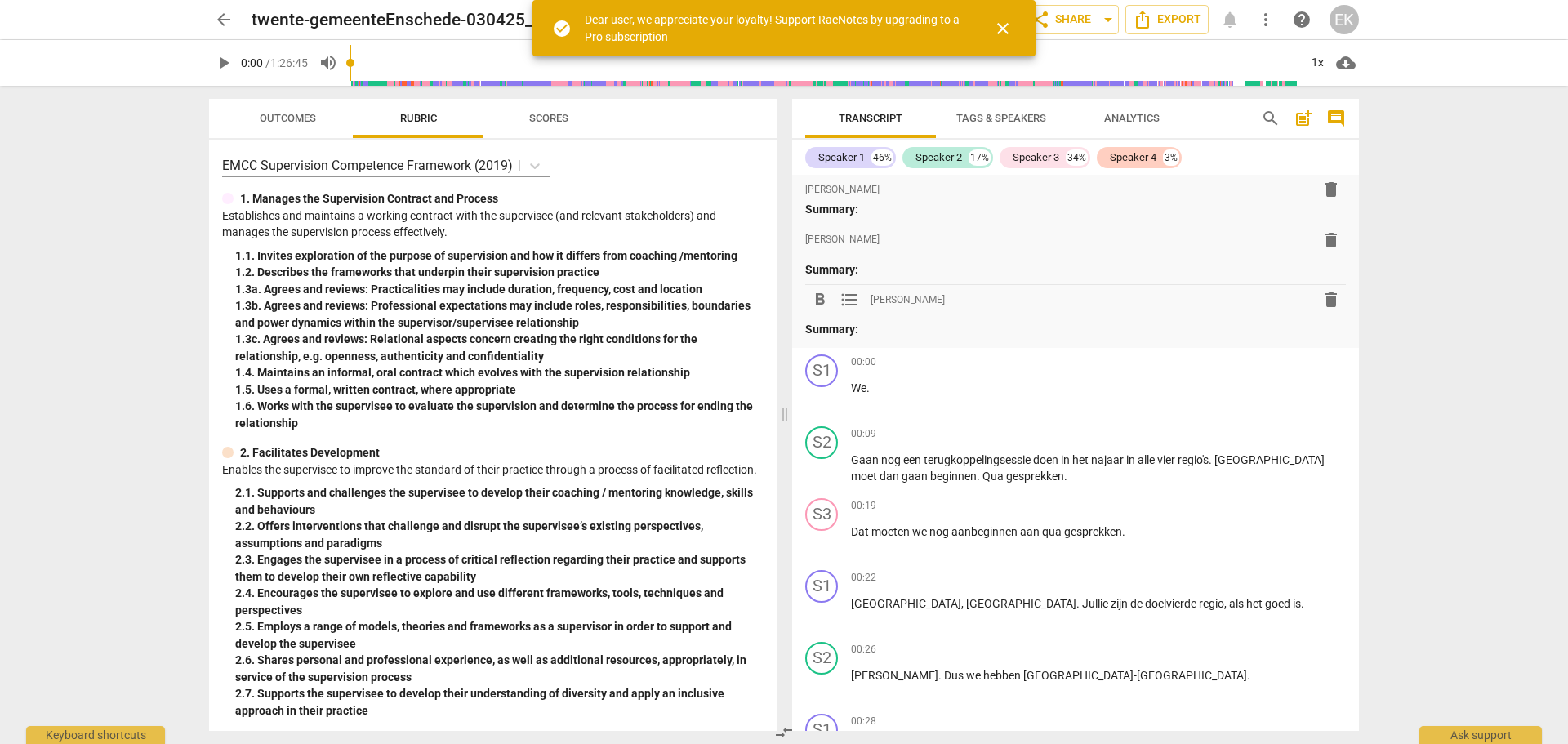
scroll to position [0, 0]
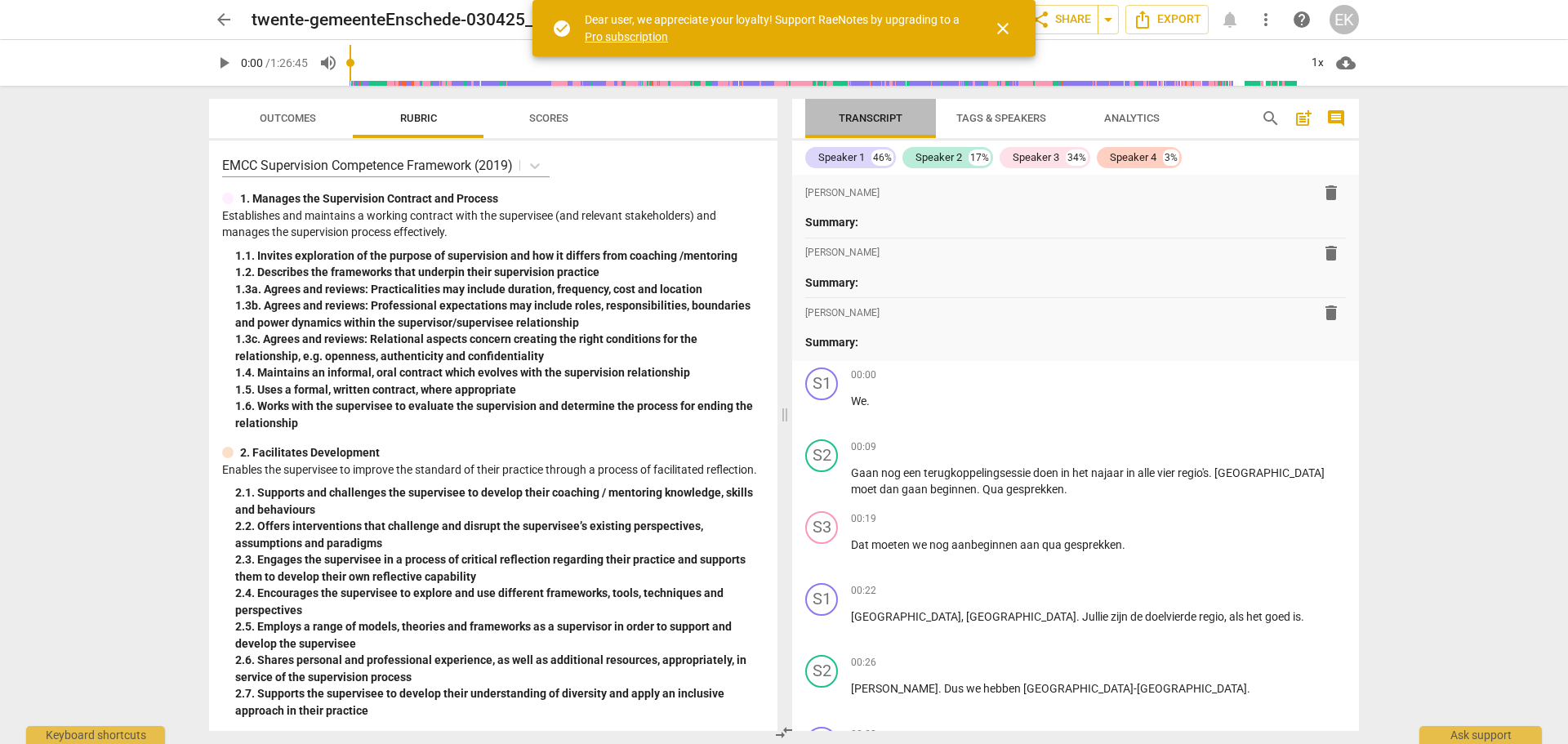
click at [853, 119] on span "Transcript" at bounding box center [871, 119] width 64 height 12
click at [1345, 63] on span "cloud_download" at bounding box center [1346, 63] width 19 height 19
click at [1385, 63] on li "Download audio" at bounding box center [1393, 63] width 121 height 39
click at [1181, 12] on span "Export" at bounding box center [1167, 19] width 69 height 19
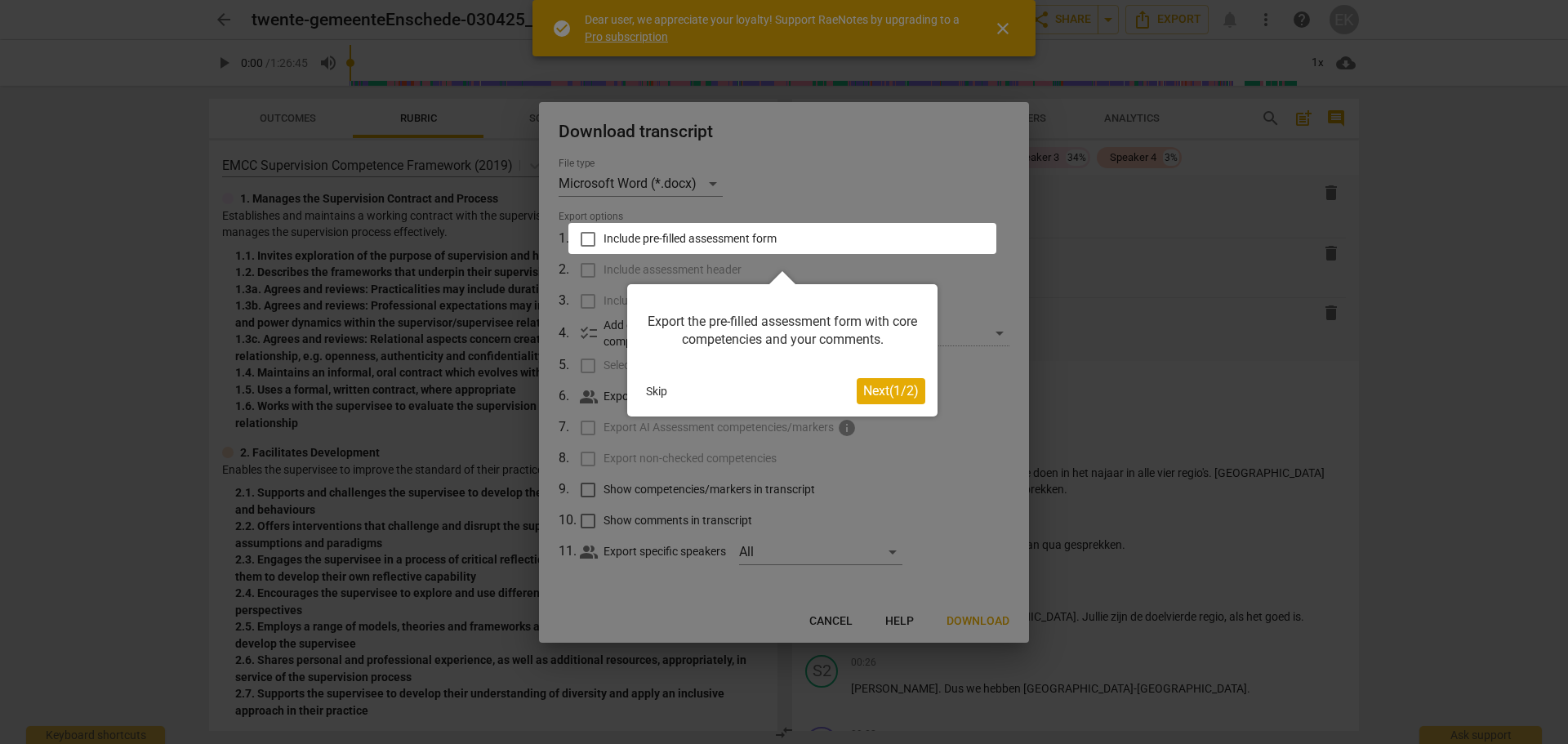
click at [658, 391] on button "Skip" at bounding box center [656, 392] width 34 height 25
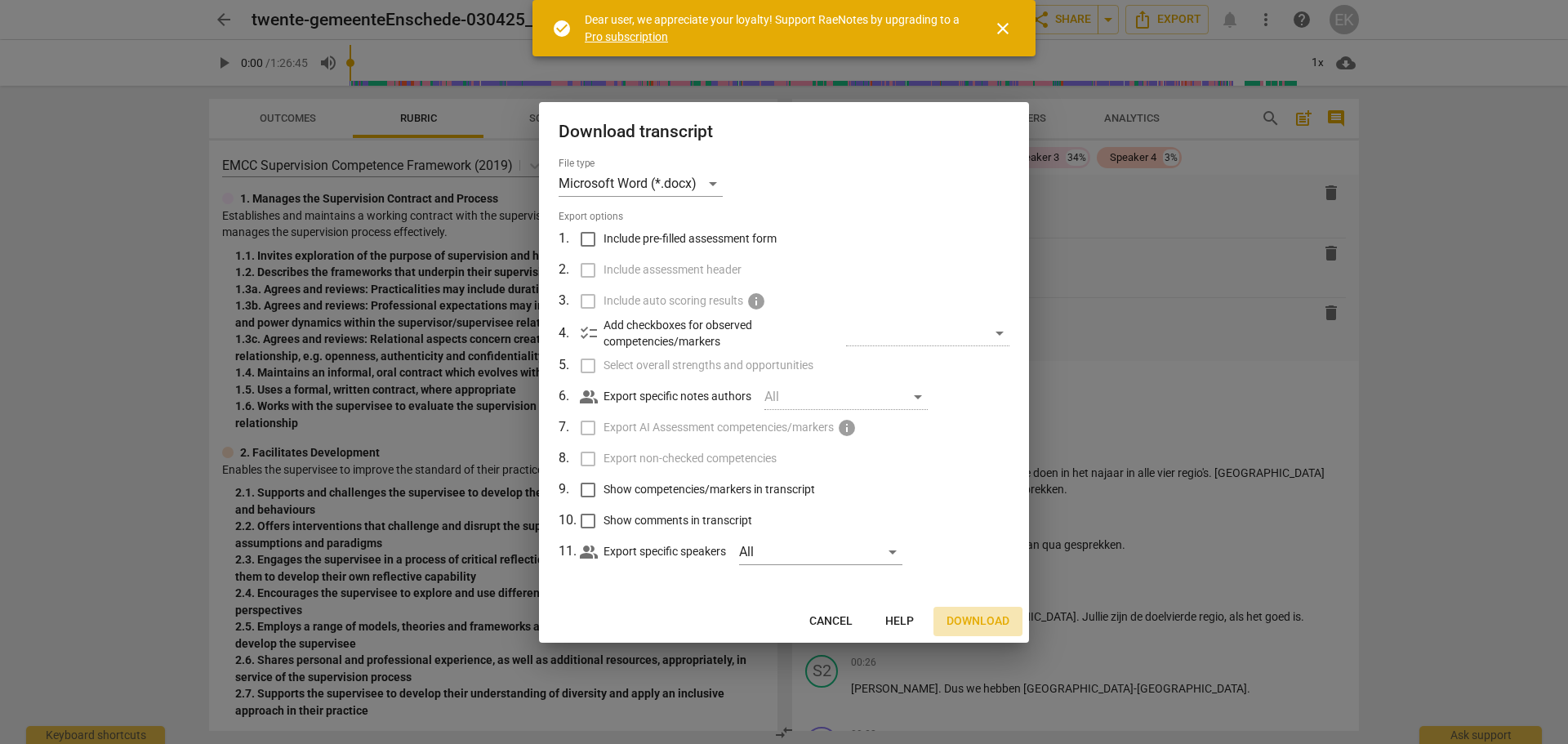
click at [984, 622] on span "Download" at bounding box center [978, 622] width 63 height 16
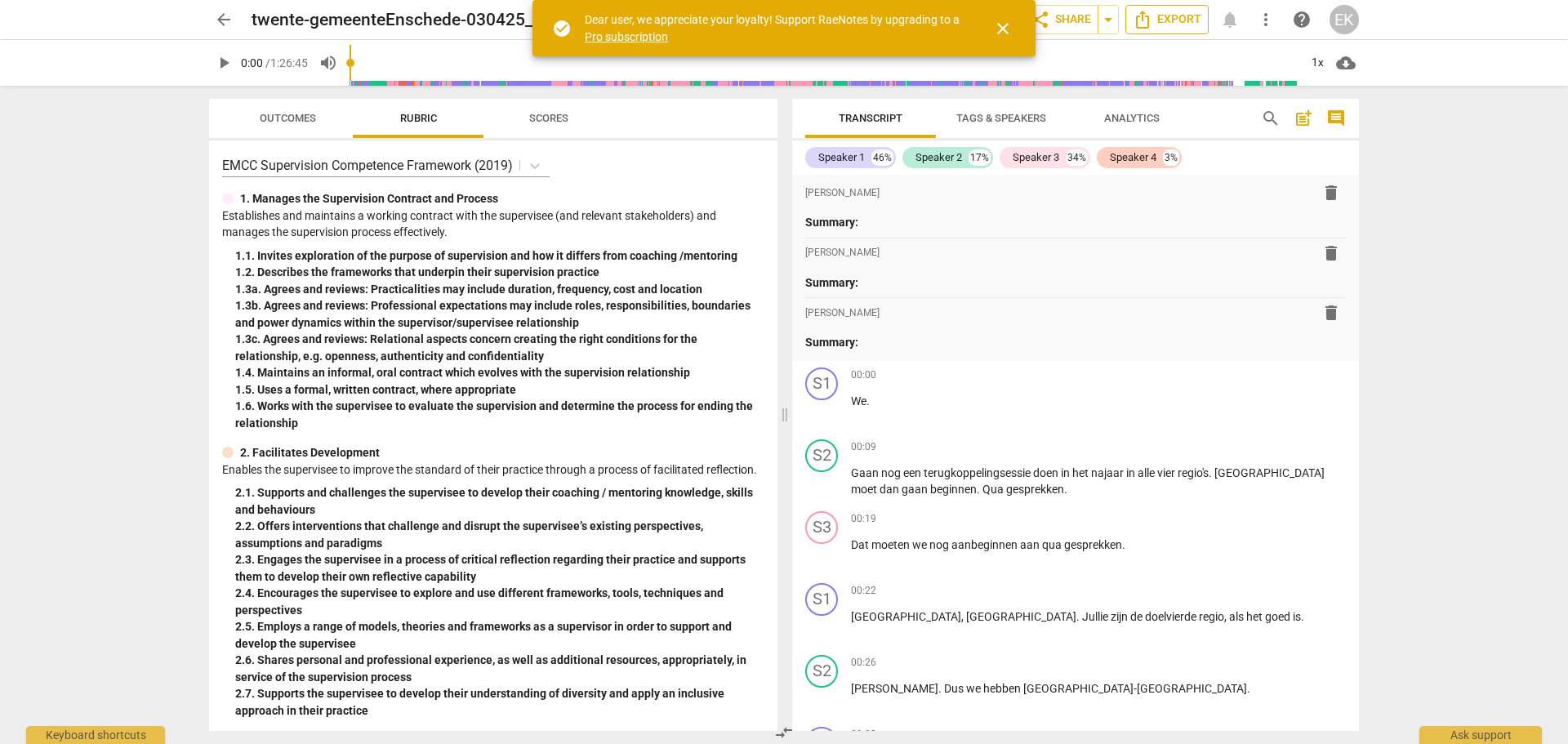
click at [1172, 24] on span "Export" at bounding box center [1167, 19] width 69 height 19
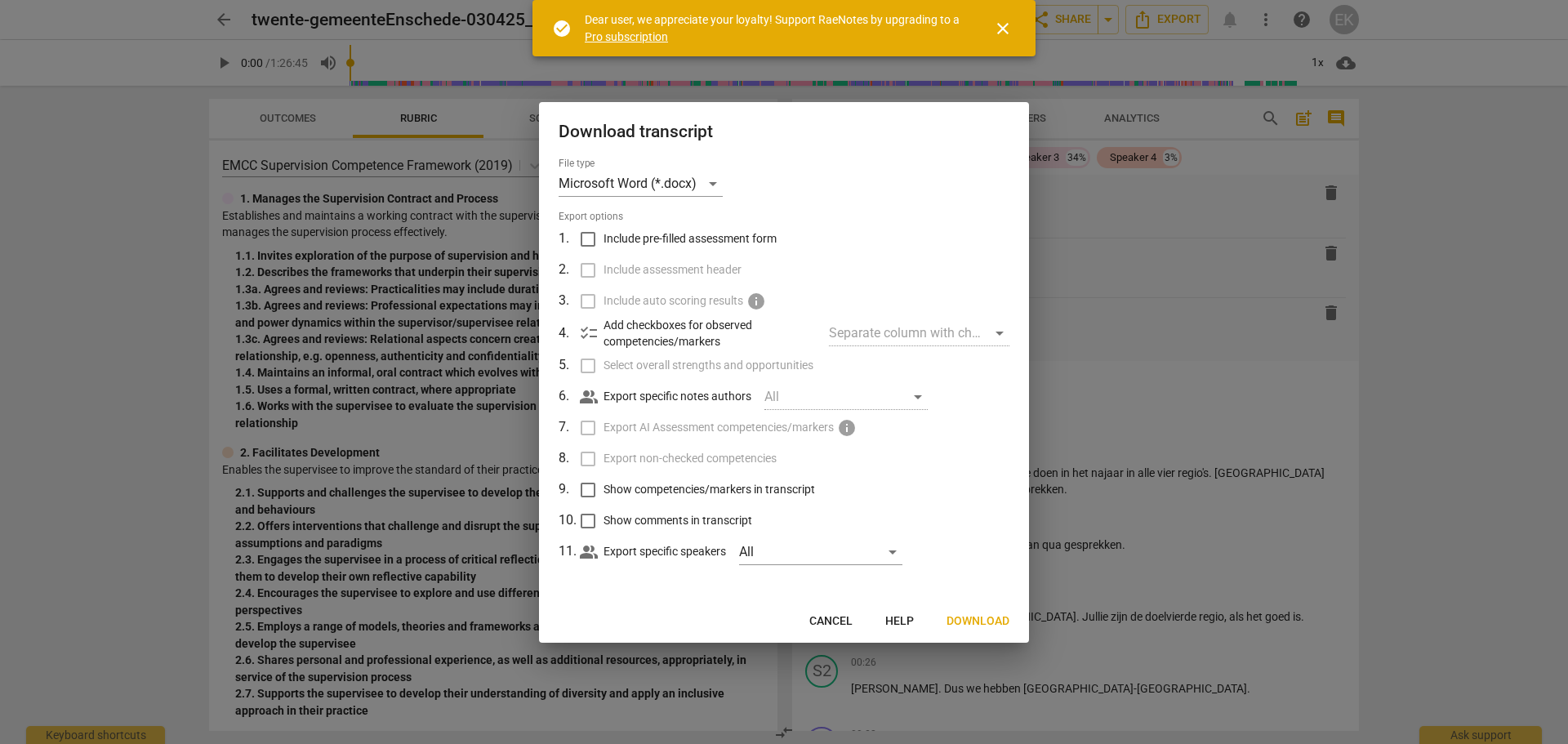
click at [583, 334] on span "checklist" at bounding box center [589, 334] width 19 height 19
drag, startPoint x: 594, startPoint y: 330, endPoint x: 626, endPoint y: 334, distance: 32.2
click at [594, 330] on span "checklist" at bounding box center [589, 334] width 19 height 19
click at [878, 327] on div "Separate column with check marks" at bounding box center [920, 334] width 180 height 27
click at [878, 335] on div "Separate column with check marks" at bounding box center [920, 334] width 180 height 27
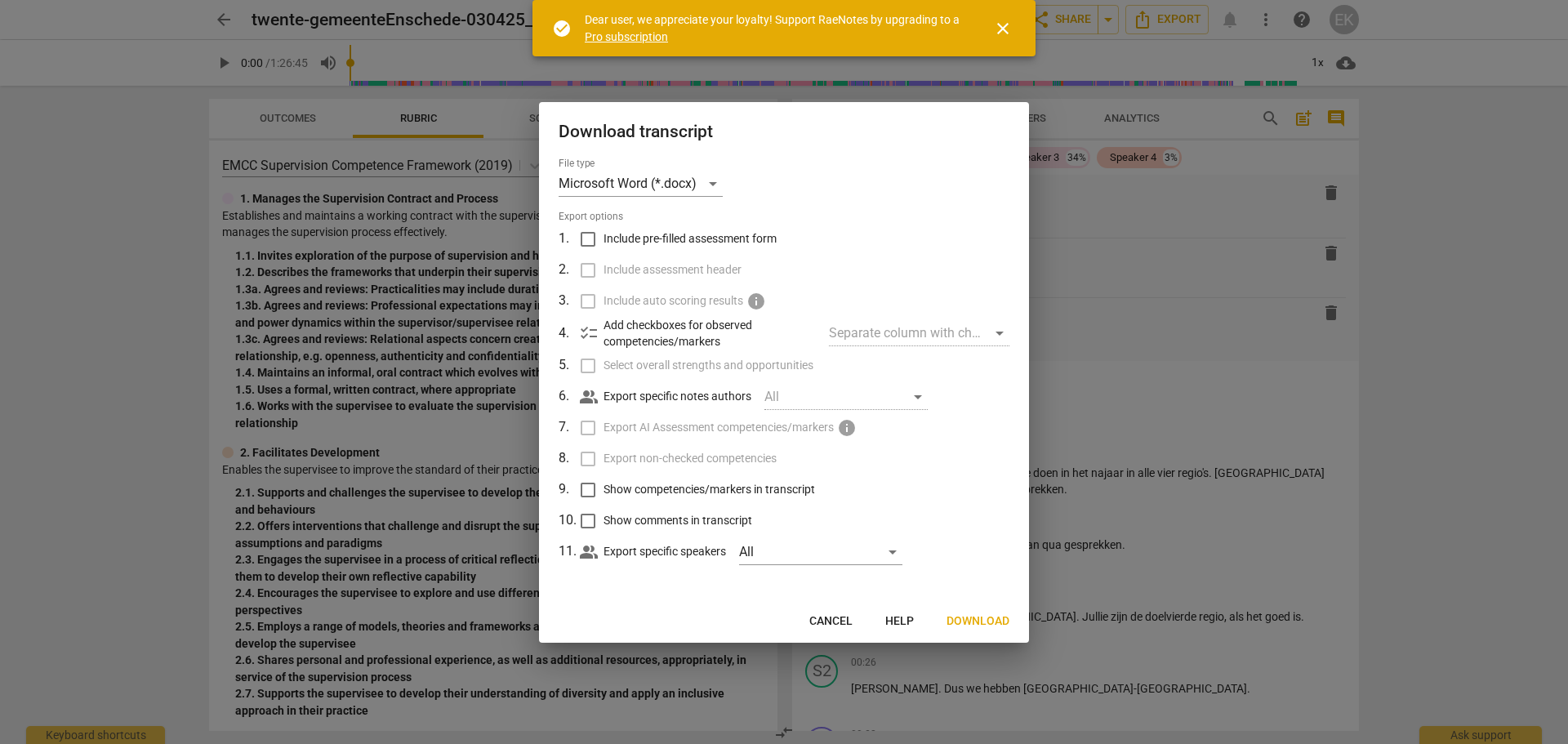
click at [1002, 334] on div "Separate column with check marks" at bounding box center [920, 334] width 180 height 27
click at [980, 337] on div "Separate column with check marks" at bounding box center [920, 334] width 180 height 27
click at [623, 326] on p "Add checkboxes for observed competencies/markers" at bounding box center [710, 334] width 212 height 34
drag, startPoint x: 688, startPoint y: 392, endPoint x: 777, endPoint y: 392, distance: 89.0
click at [692, 392] on p "Export specific notes authors" at bounding box center [677, 396] width 148 height 17
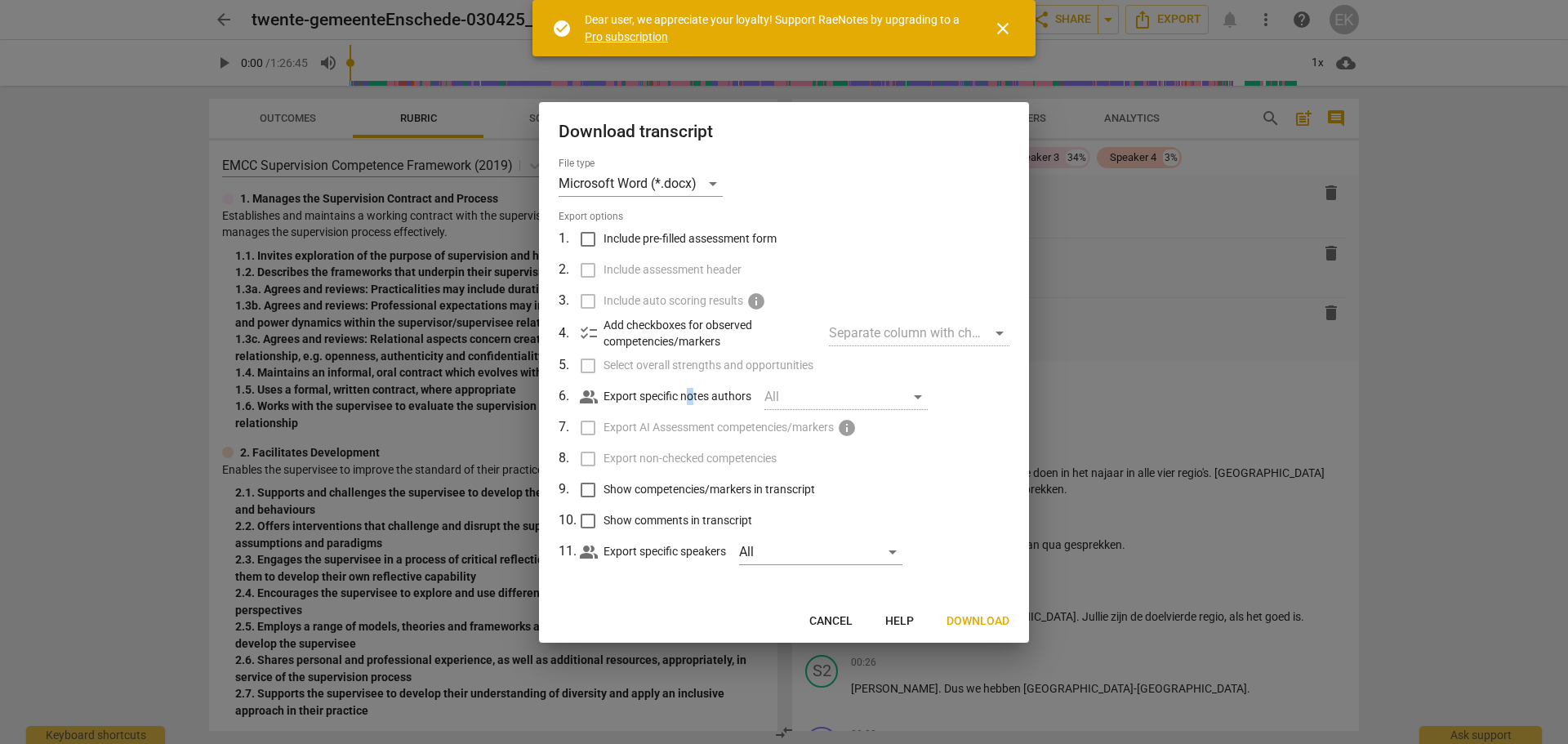
click at [781, 394] on div "All" at bounding box center [846, 397] width 164 height 27
click at [922, 398] on div "All" at bounding box center [846, 397] width 164 height 27
click at [831, 616] on div "Download transcript File type Microsoft Word (*.docx) Export options 1 . Includ…" at bounding box center [784, 372] width 490 height 541
click at [830, 623] on span "Cancel" at bounding box center [830, 622] width 43 height 16
